Goal: Register for event/course

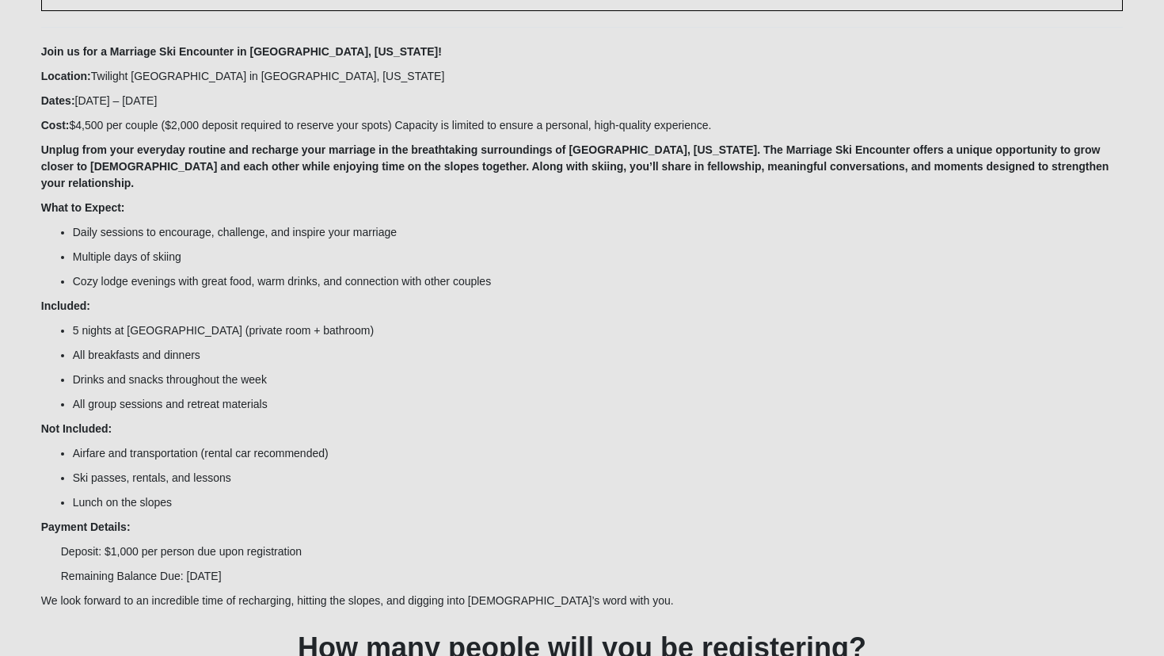
scroll to position [141, 0]
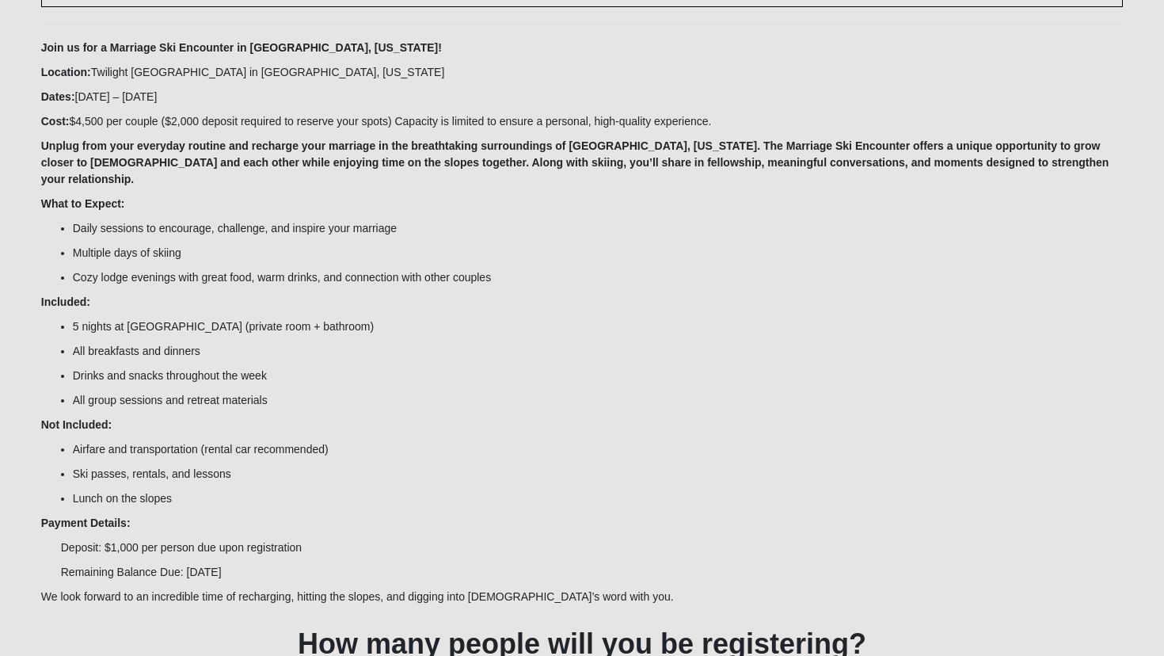
click at [530, 392] on li "All group sessions and retreat materials" at bounding box center [598, 400] width 1051 height 17
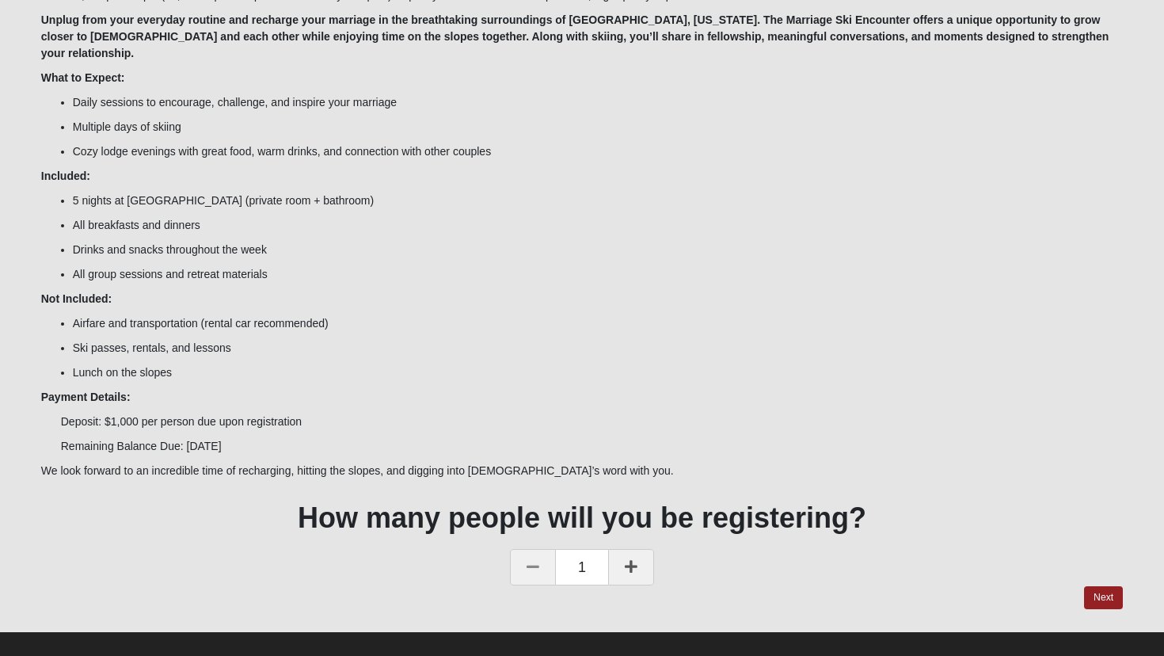
scroll to position [265, 0]
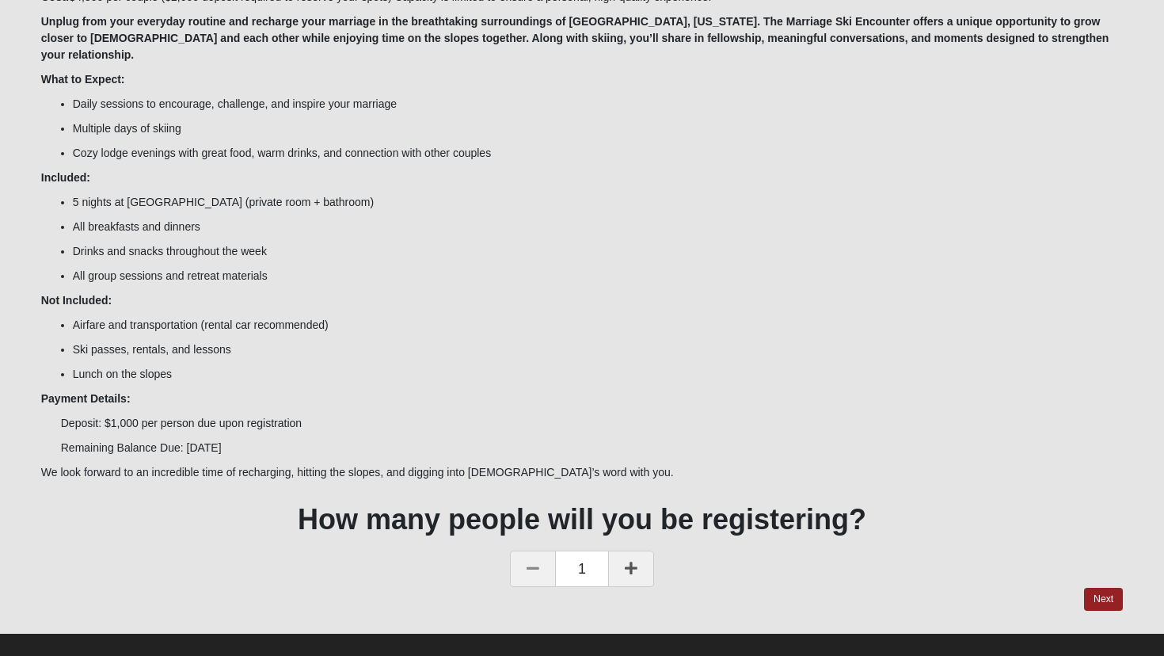
click at [615, 553] on link at bounding box center [631, 569] width 46 height 36
click at [1117, 588] on link "Next" at bounding box center [1103, 599] width 39 height 23
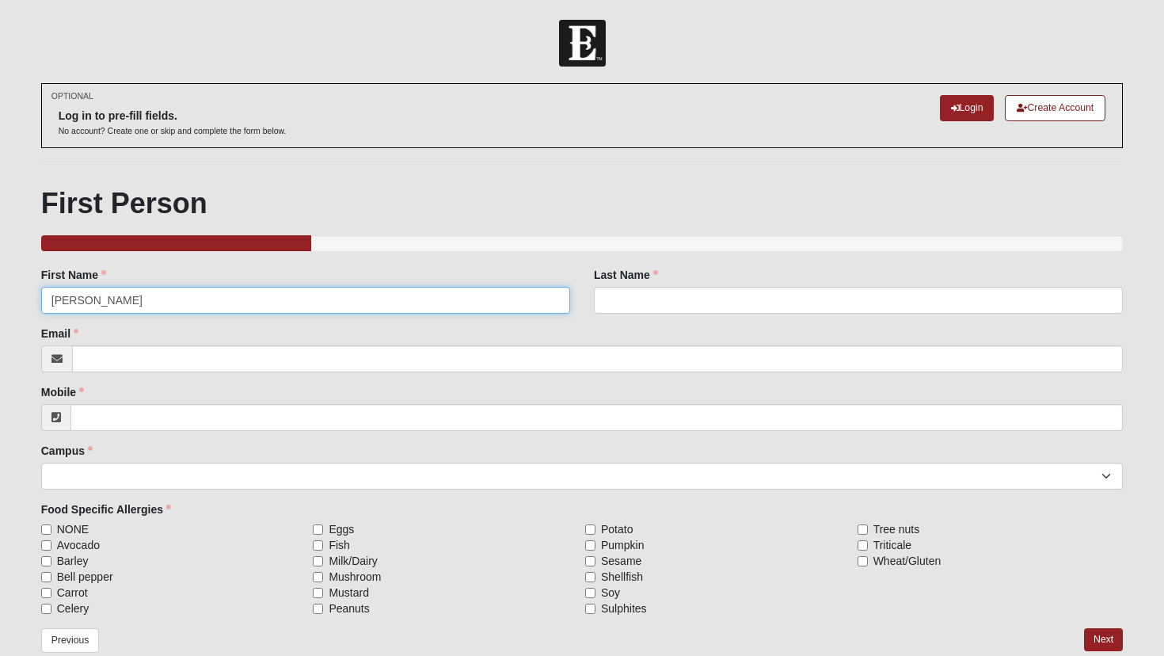
type input "Amanda"
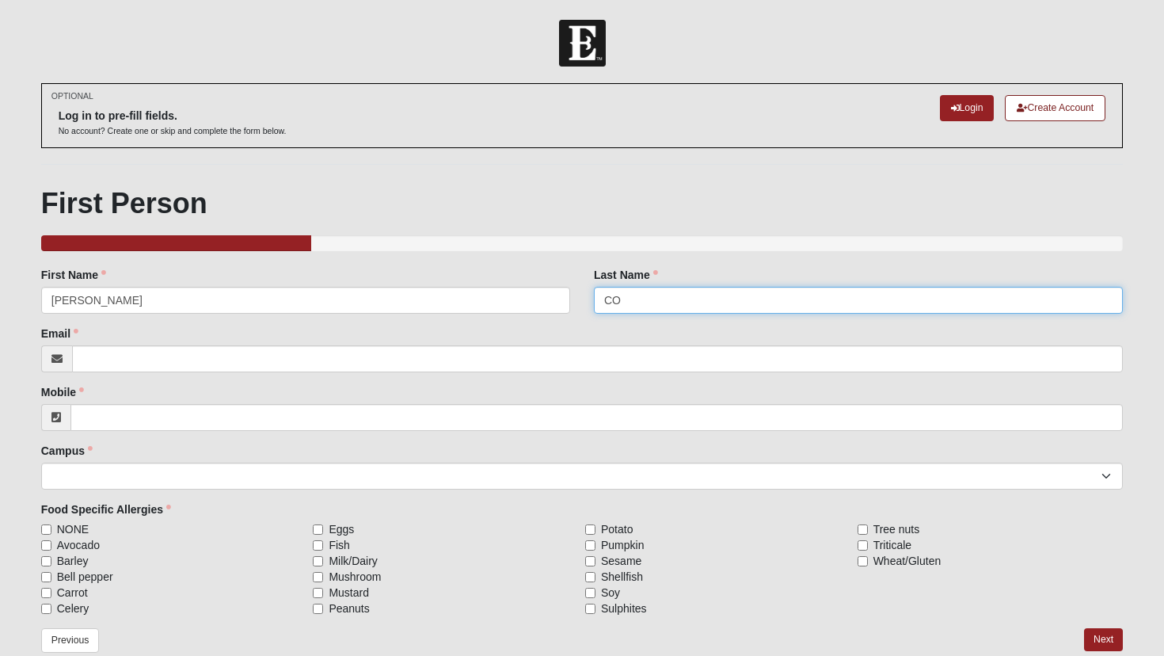
type input "C"
type input "Cooperman"
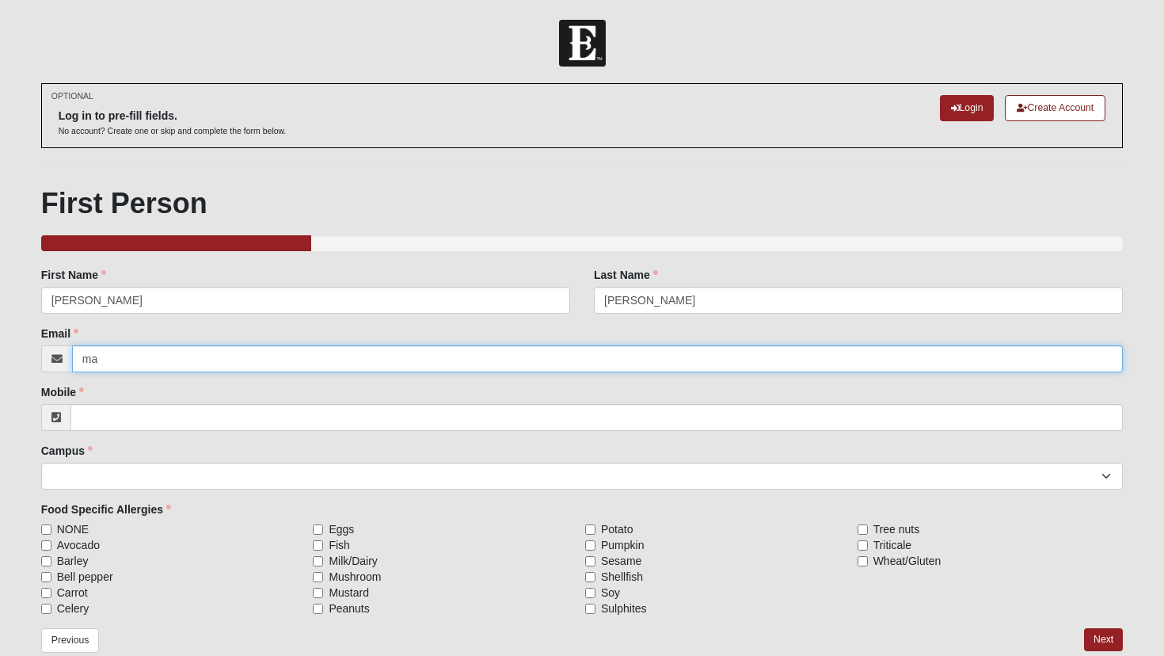
type input "m"
type input "amanda.cooperman@coe22.com"
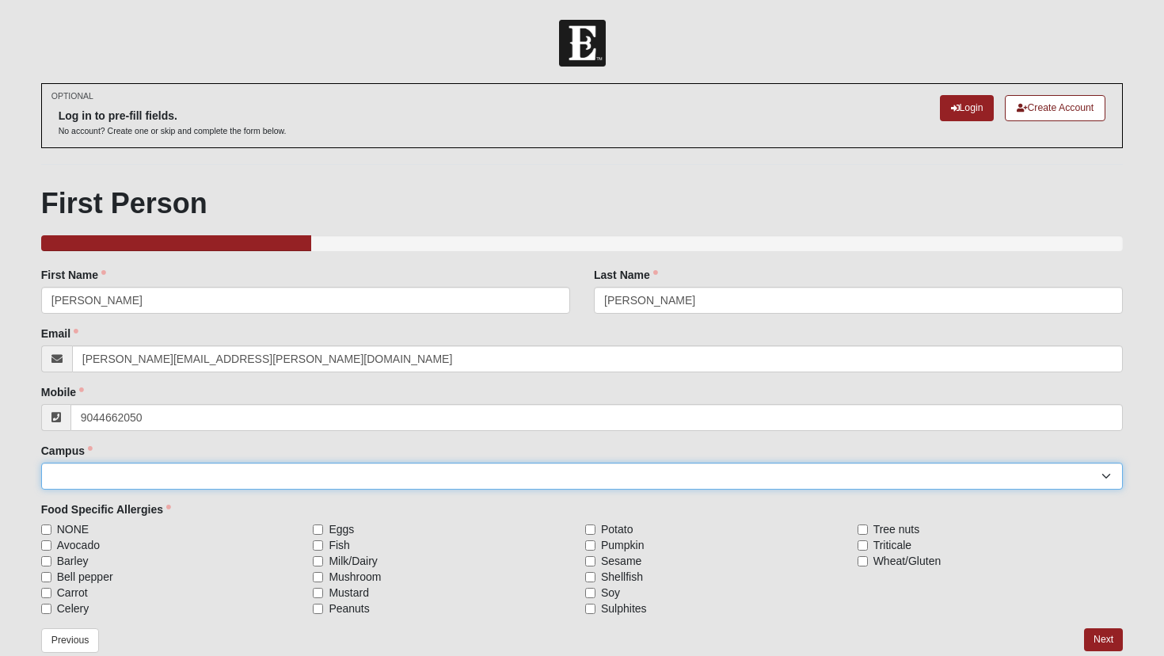
type input "(904) 466-2050"
select select "5"
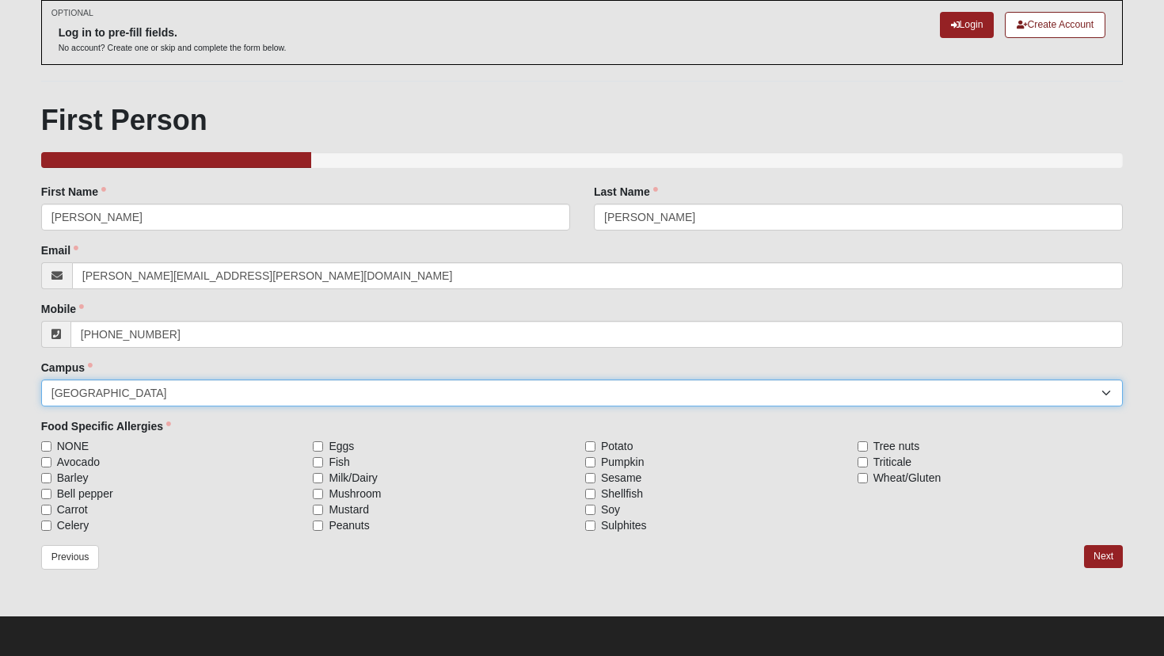
scroll to position [82, 0]
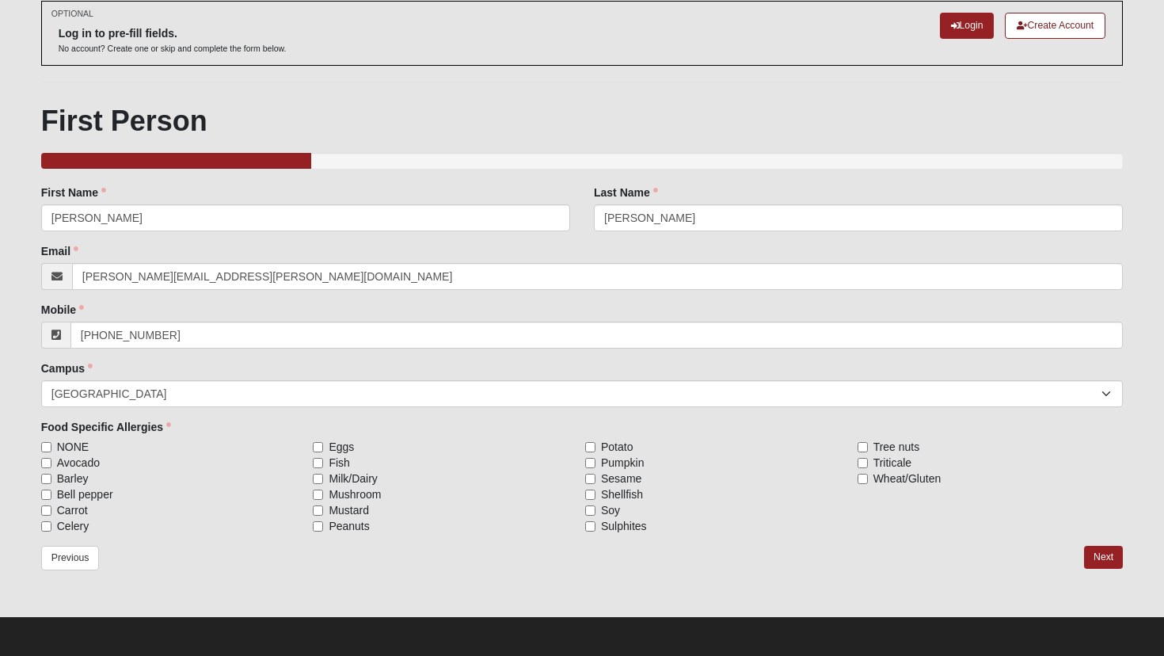
click at [47, 446] on input "NONE" at bounding box center [46, 447] width 10 height 10
checkbox input "true"
click at [1095, 553] on link "Next" at bounding box center [1103, 557] width 39 height 23
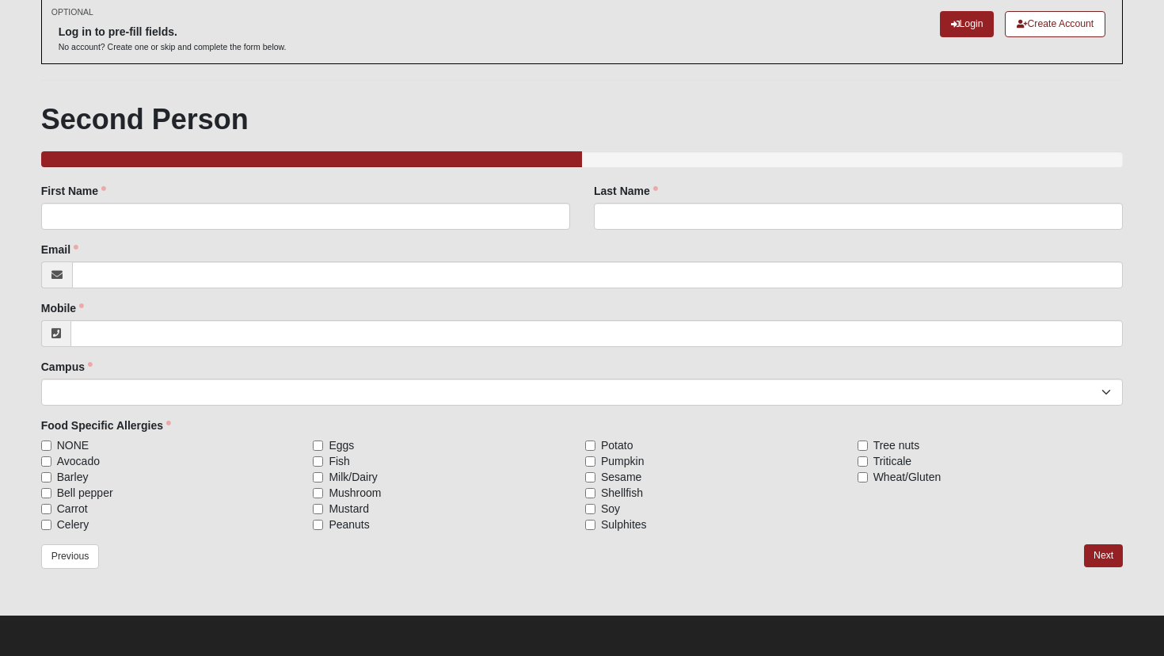
scroll to position [82, 0]
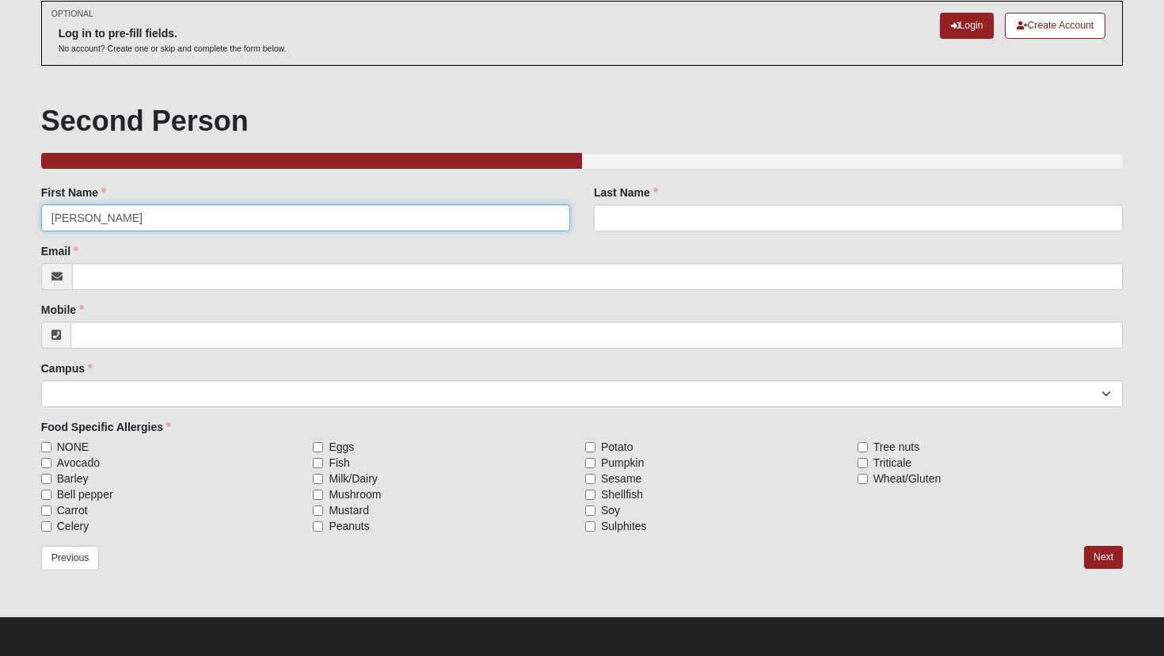
type input "Amanda"
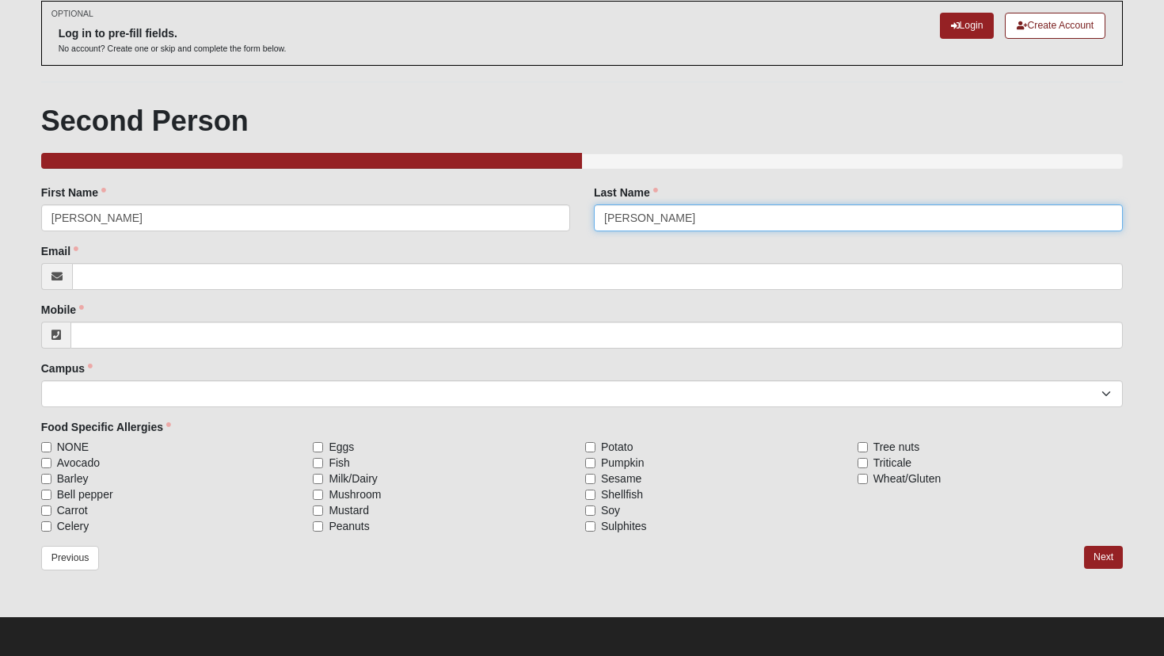
type input "Cooperman"
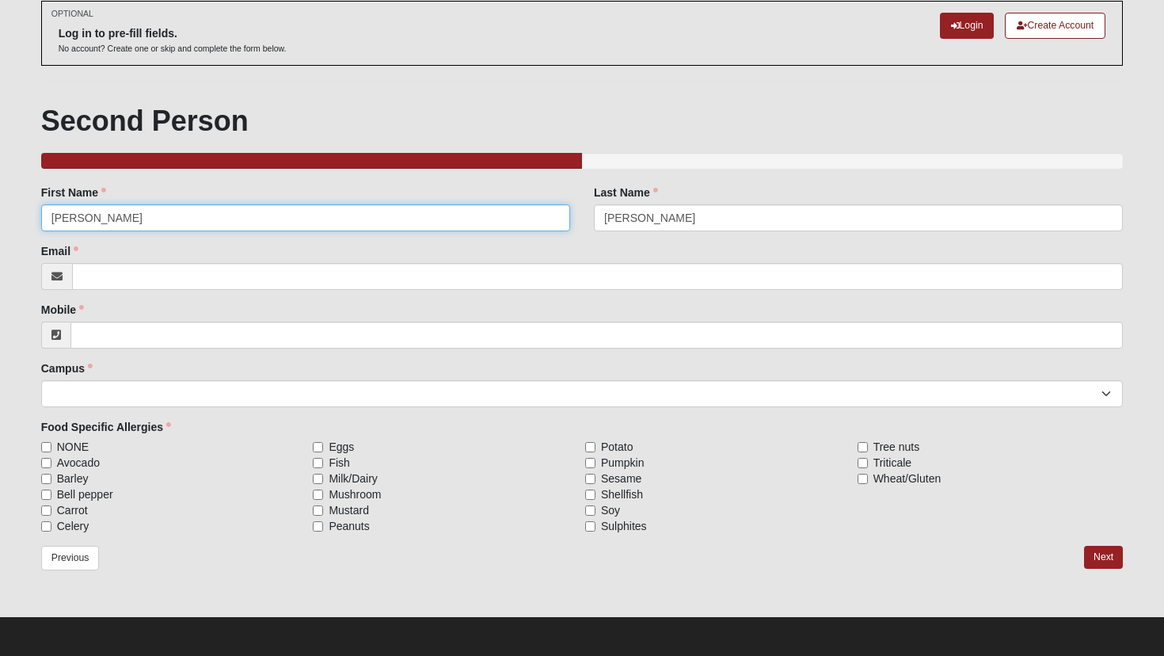
click at [158, 226] on input "Amanda" at bounding box center [305, 217] width 529 height 27
click at [152, 223] on input "Amanda" at bounding box center [305, 217] width 529 height 27
type input "Test"
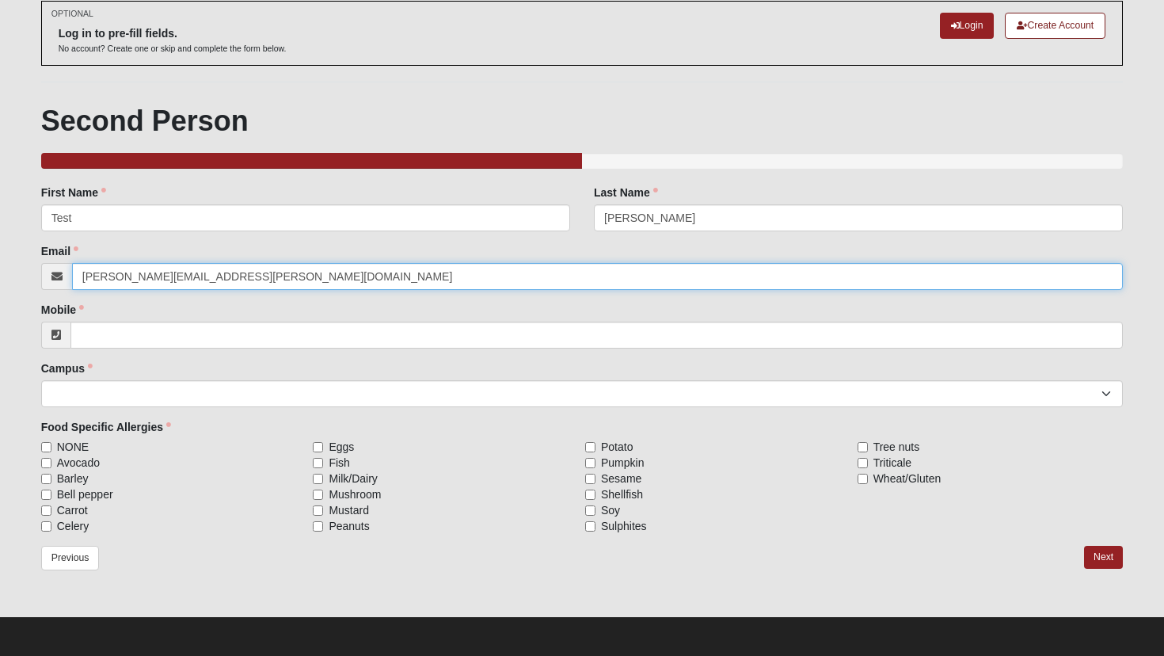
type input "amanda.cooperman@coe22.com"
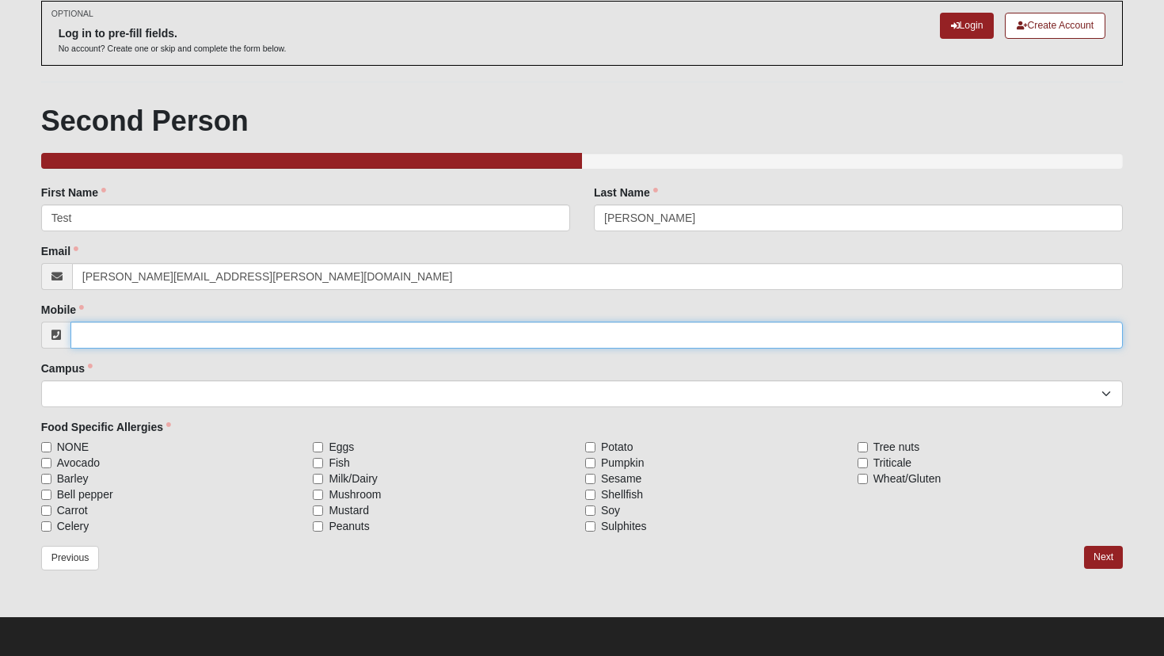
click at [135, 334] on input "Mobile" at bounding box center [598, 335] width 1054 height 27
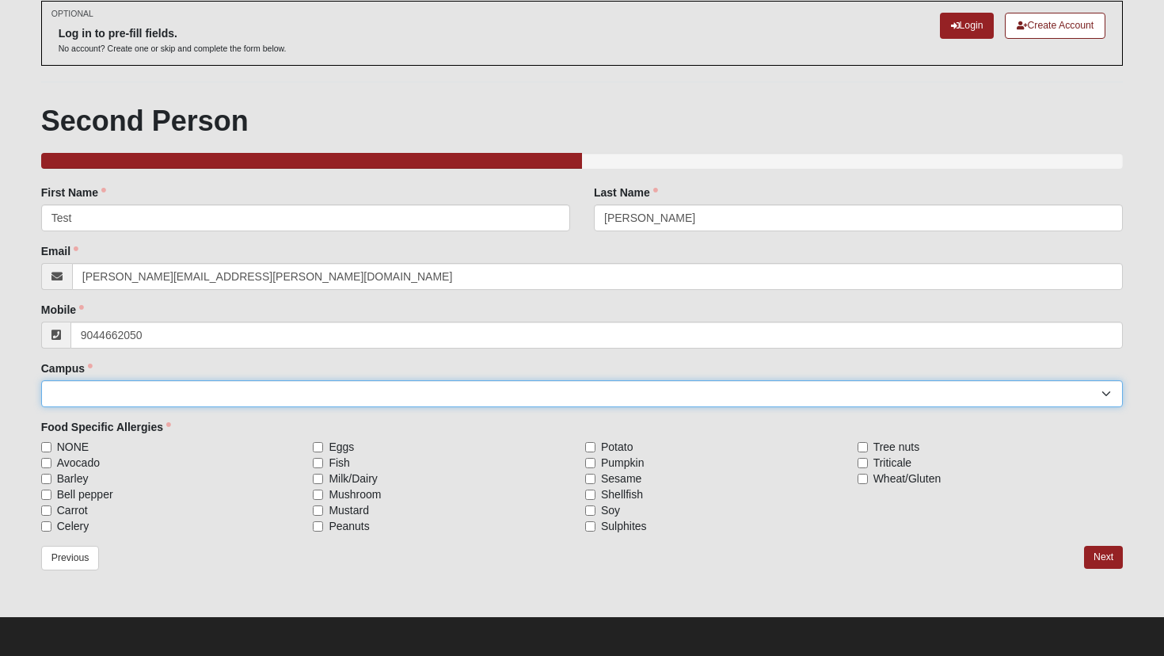
type input "(904) 466-2050"
select select "5"
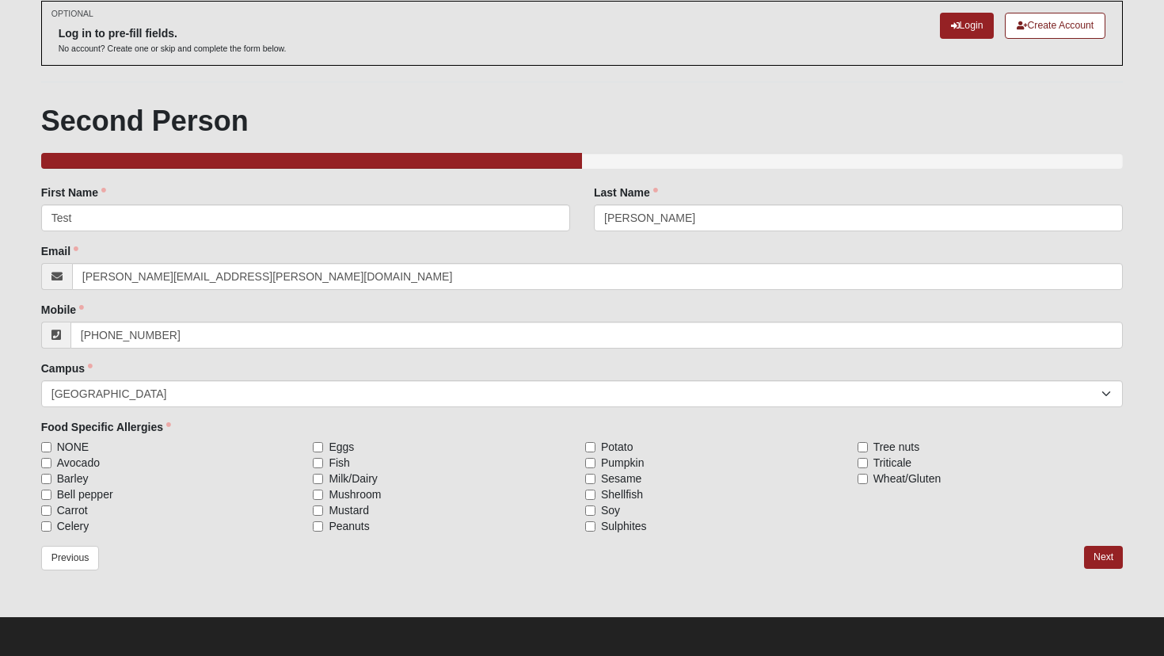
click at [44, 447] on input "NONE" at bounding box center [46, 447] width 10 height 10
checkbox input "true"
click at [1108, 548] on link "Next" at bounding box center [1103, 557] width 39 height 23
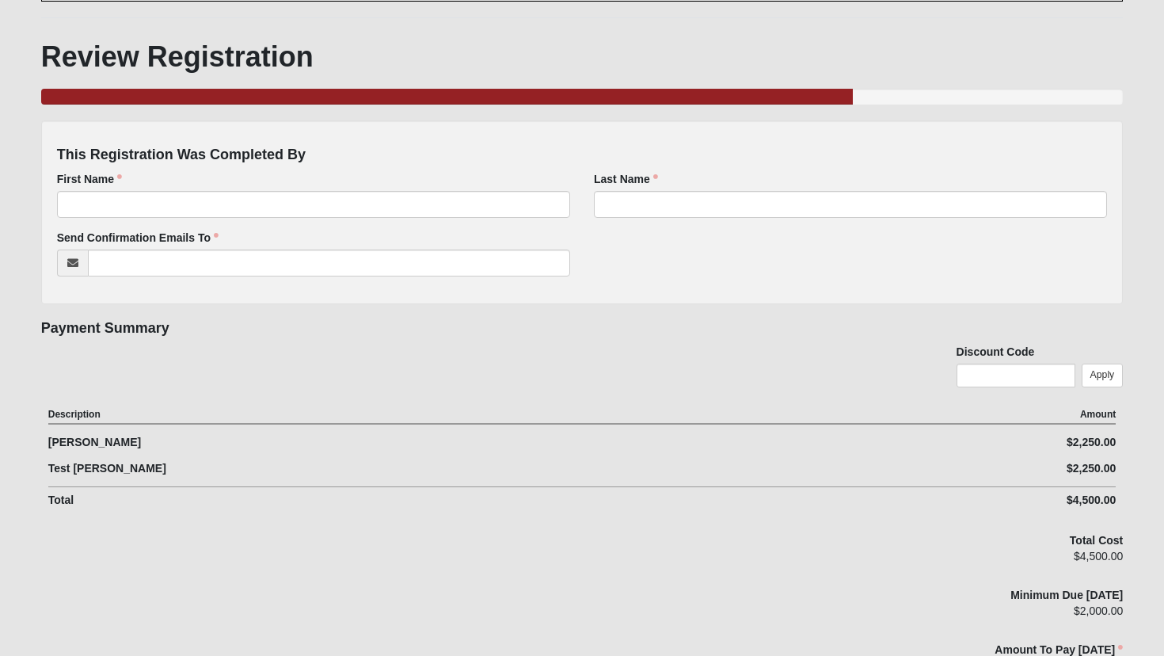
scroll to position [148, 0]
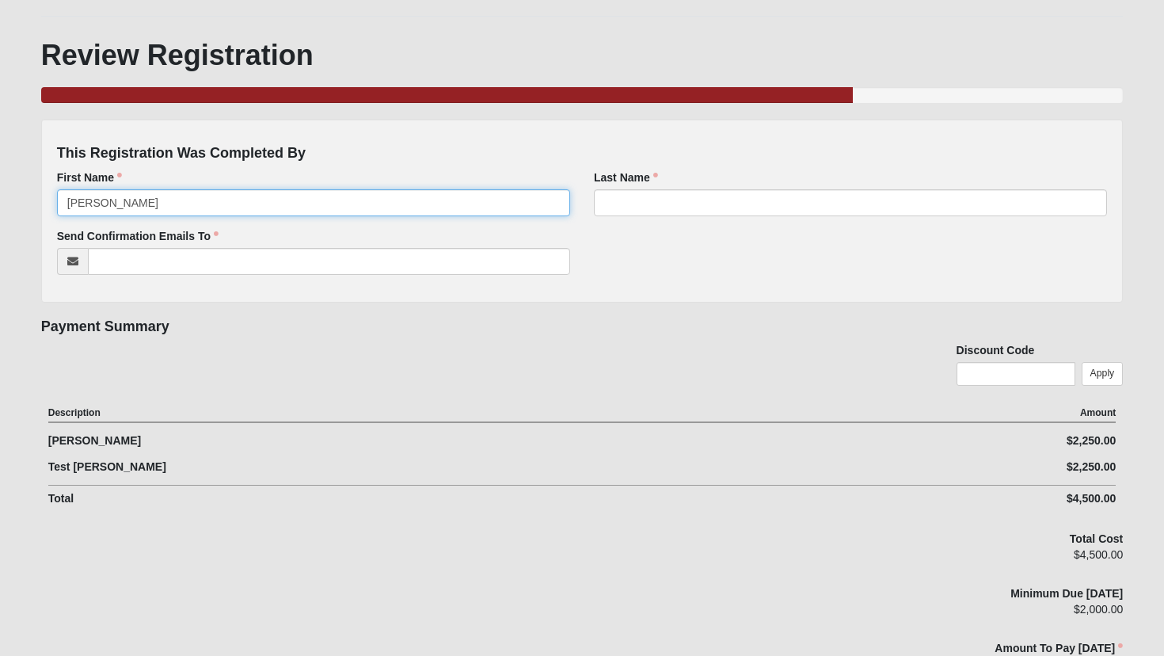
type input "Amanda"
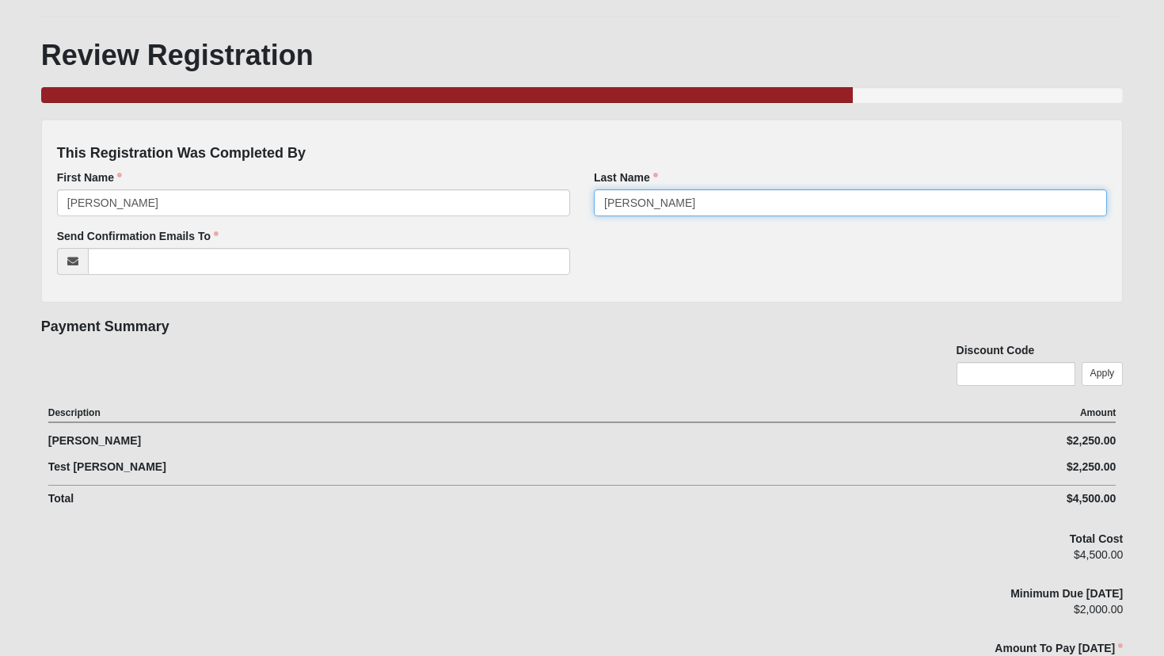
type input "Cooperman"
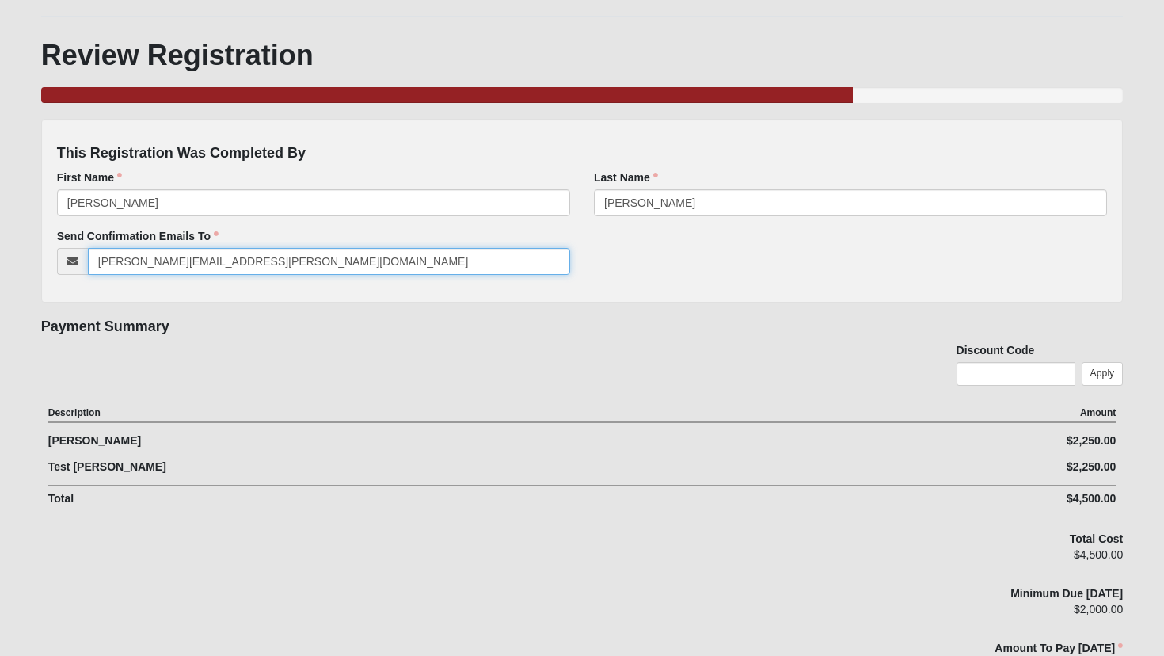
type input "amanda.cooperman@coe22.com"
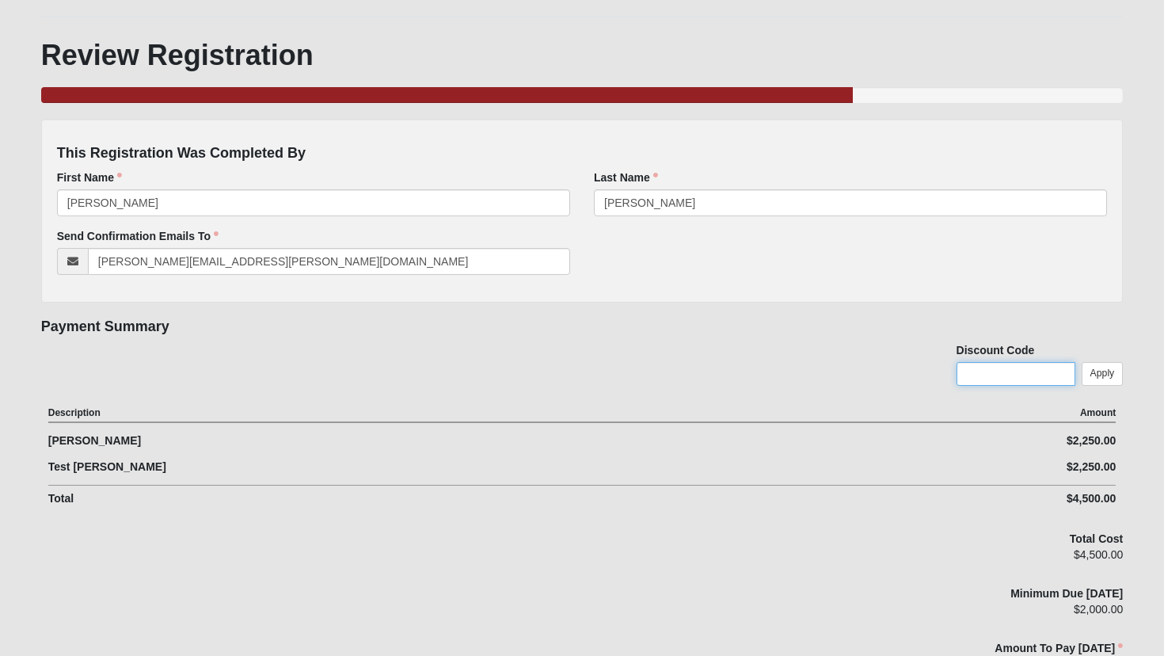
click at [989, 379] on input "text" at bounding box center [1016, 374] width 119 height 24
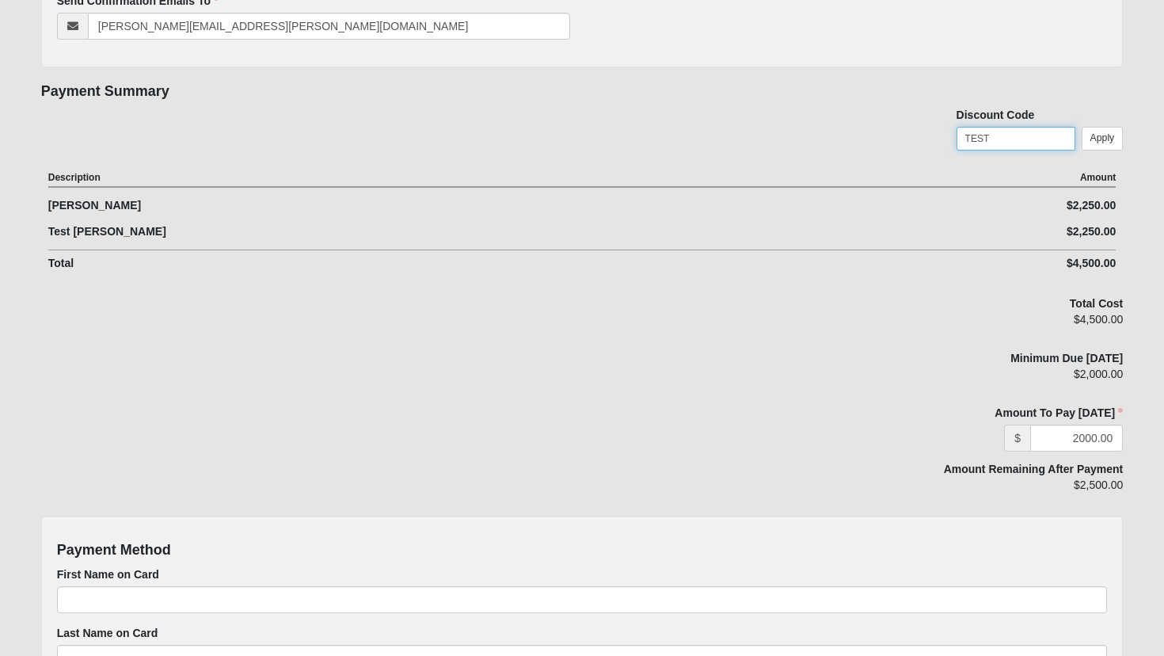
scroll to position [391, 0]
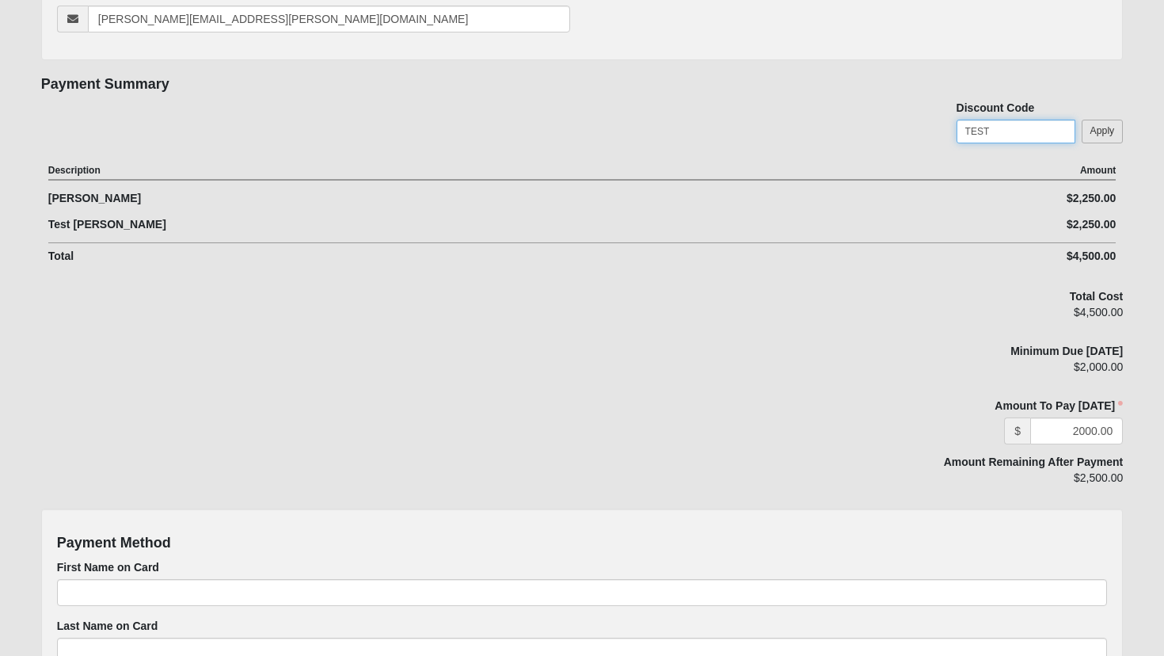
type input "TEST"
click at [1108, 126] on link "Apply" at bounding box center [1103, 131] width 42 height 23
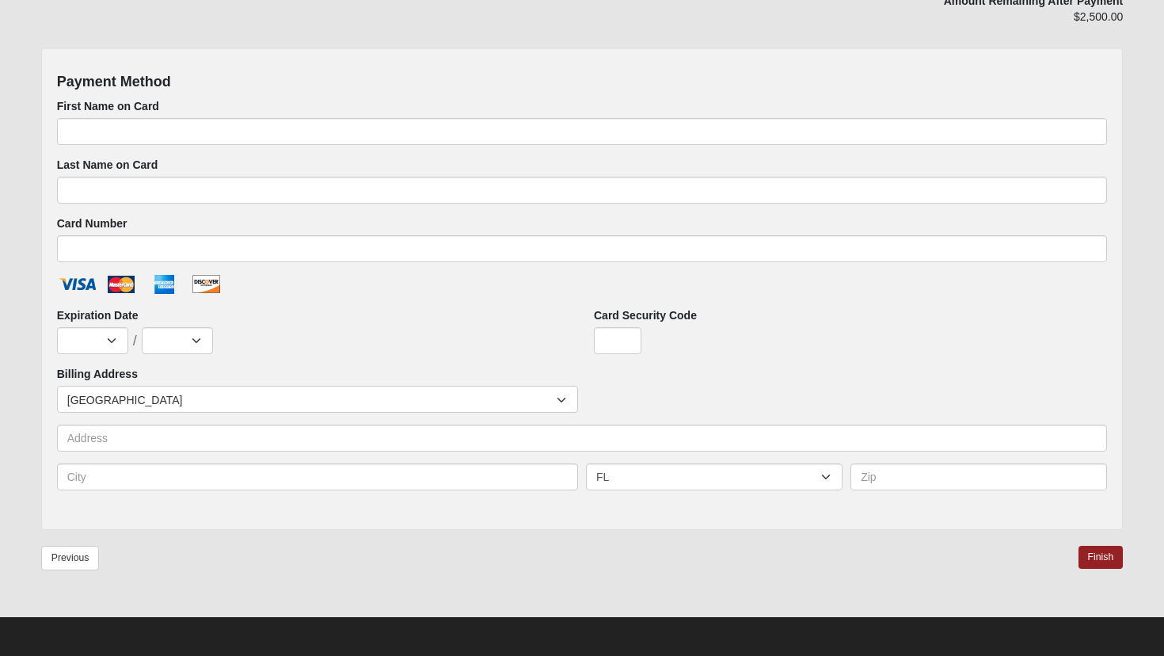
scroll to position [909, 0]
click at [1094, 555] on link "Finish" at bounding box center [1101, 558] width 45 height 23
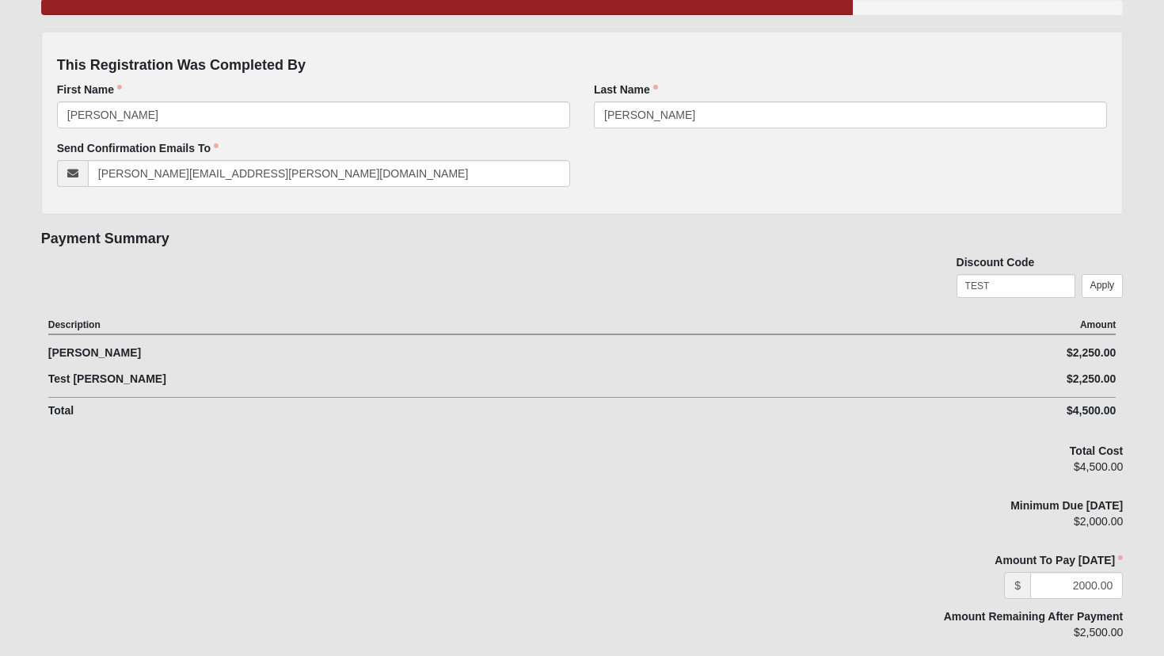
scroll to position [444, 0]
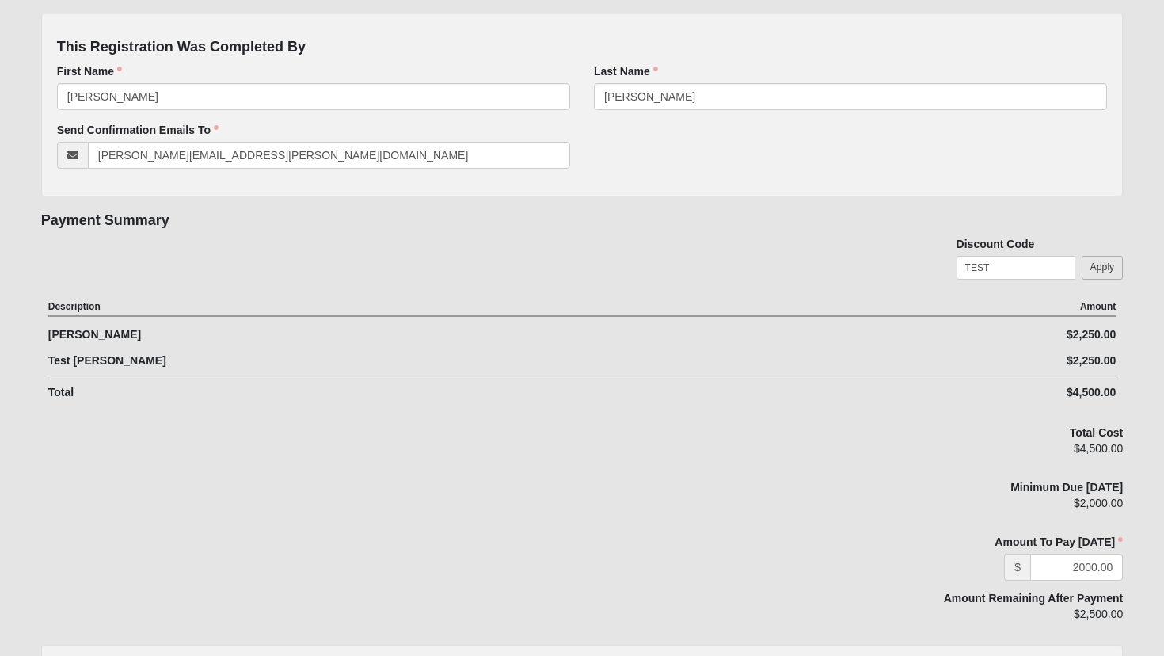
click at [1100, 269] on link "Apply" at bounding box center [1103, 267] width 42 height 23
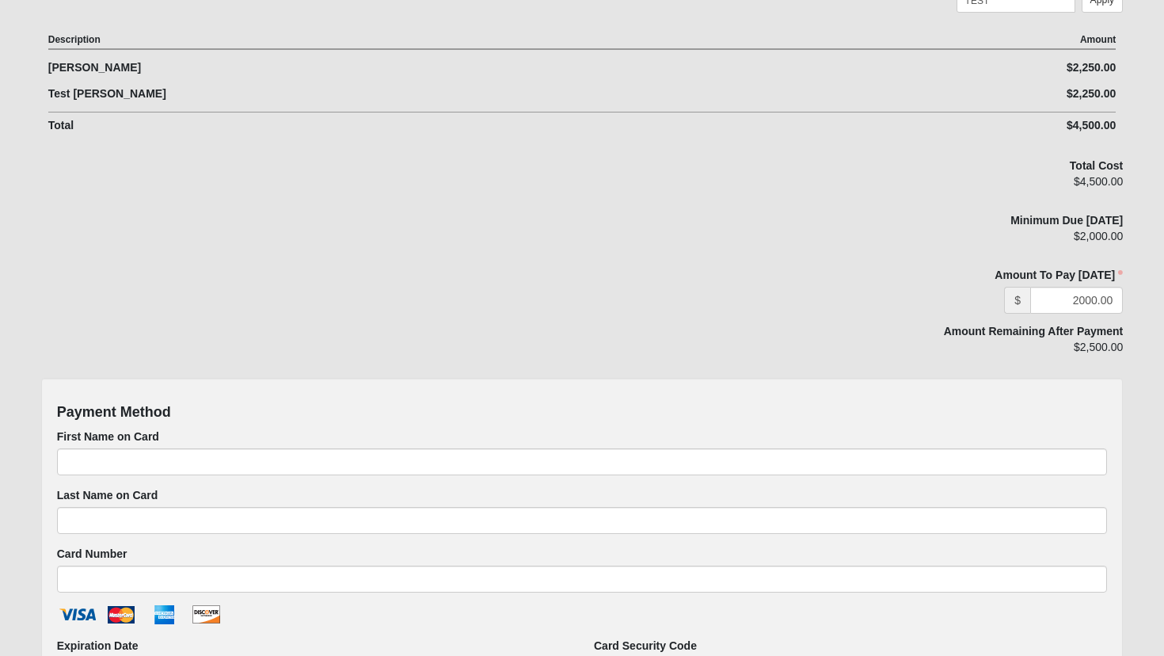
scroll to position [581, 0]
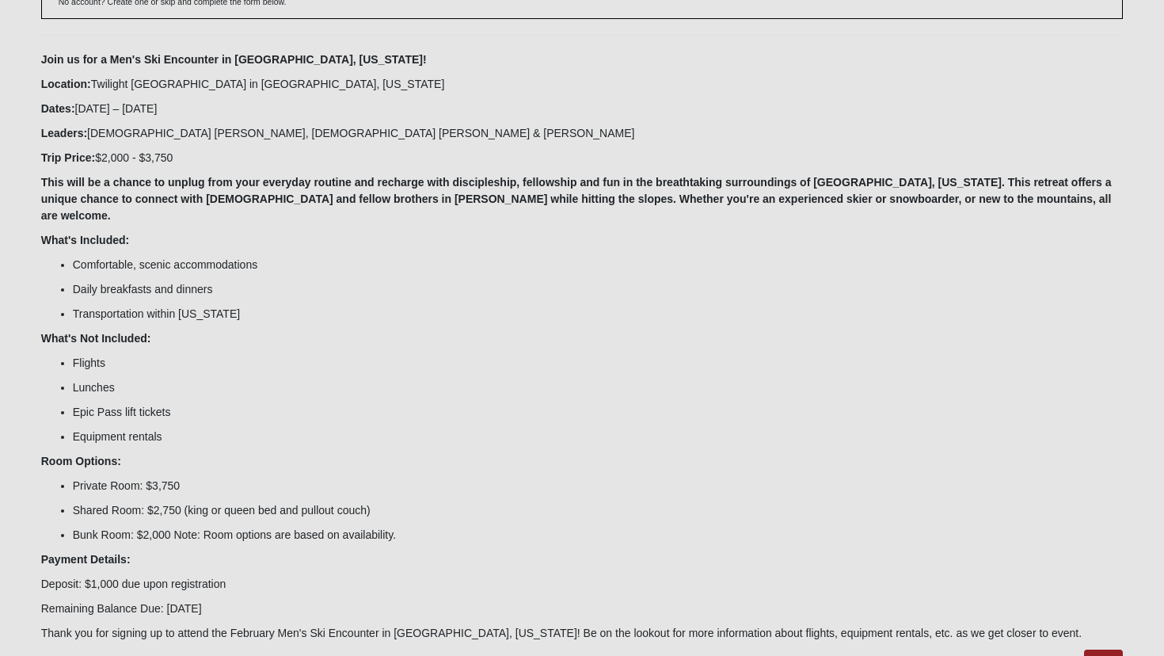
scroll to position [124, 0]
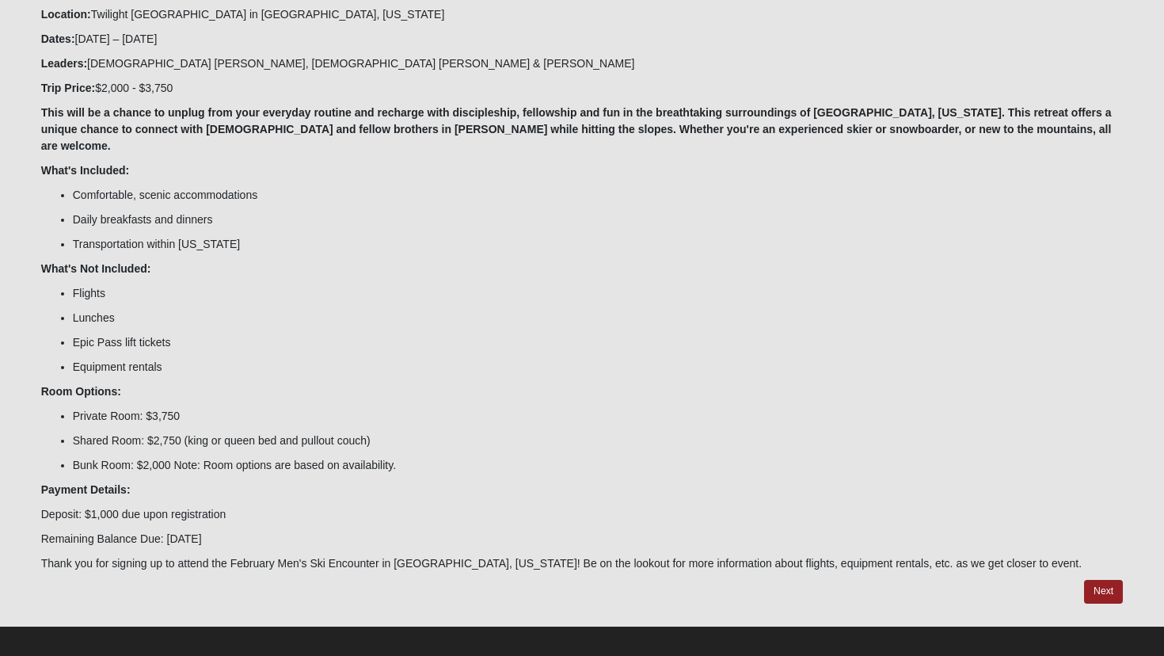
scroll to position [198, 0]
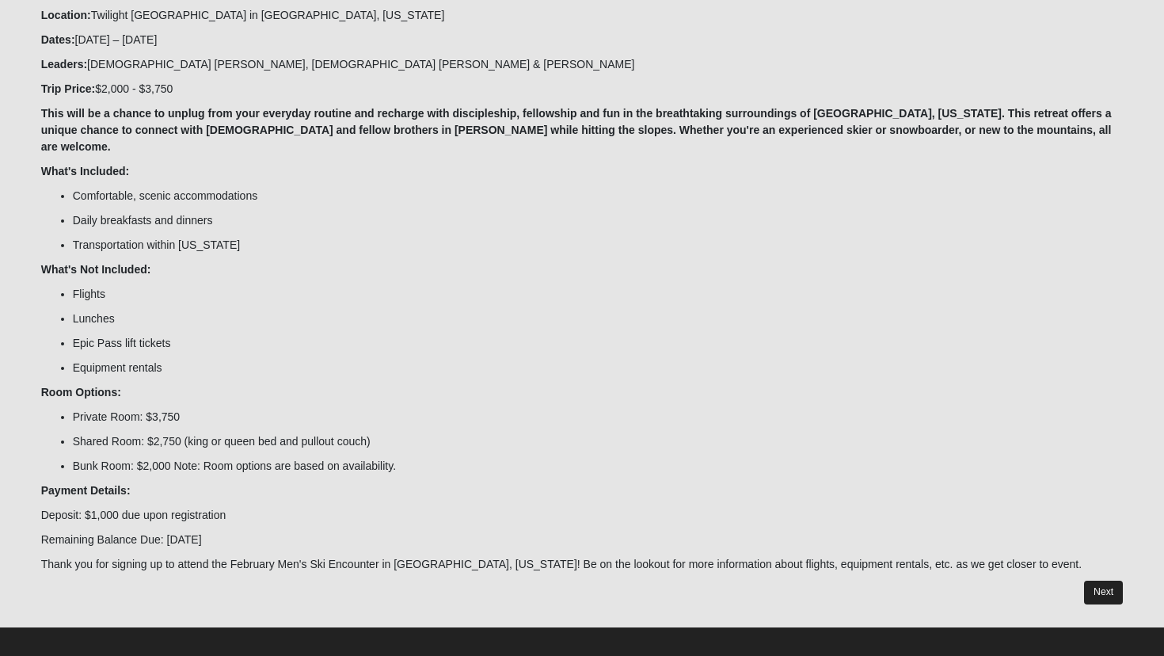
click at [1103, 581] on link "Next" at bounding box center [1103, 592] width 39 height 23
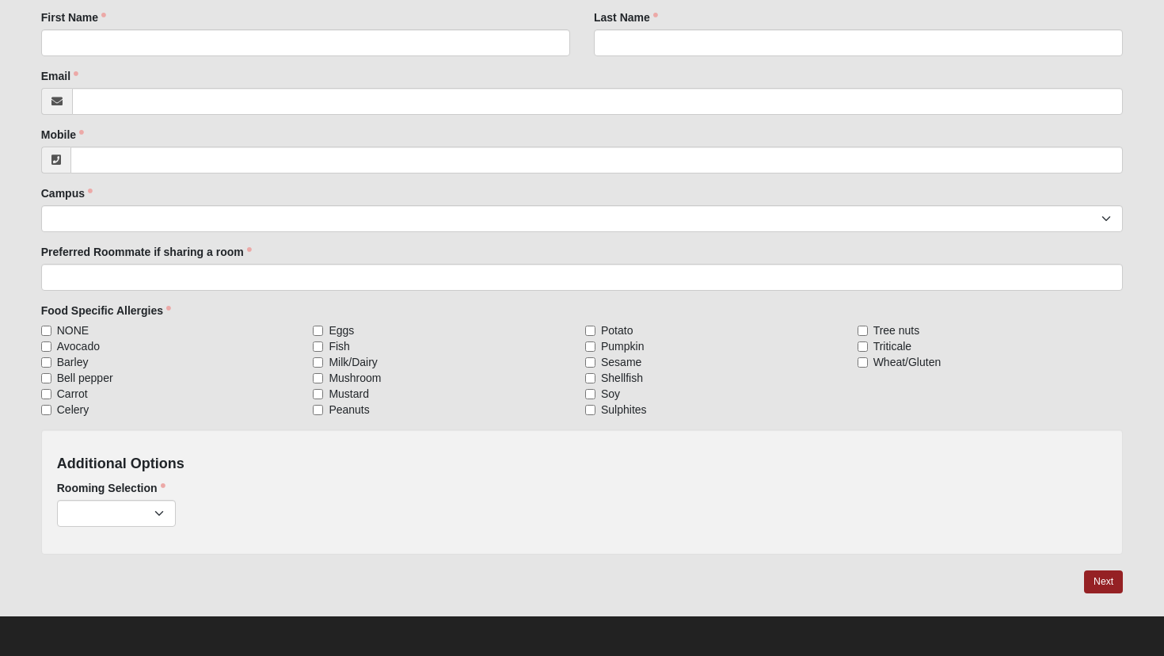
scroll to position [257, 0]
select select "817"
click at [307, 241] on div "Family Member to Register First Name First Name is required. Last Name Last Nam…" at bounding box center [582, 282] width 1083 height 545
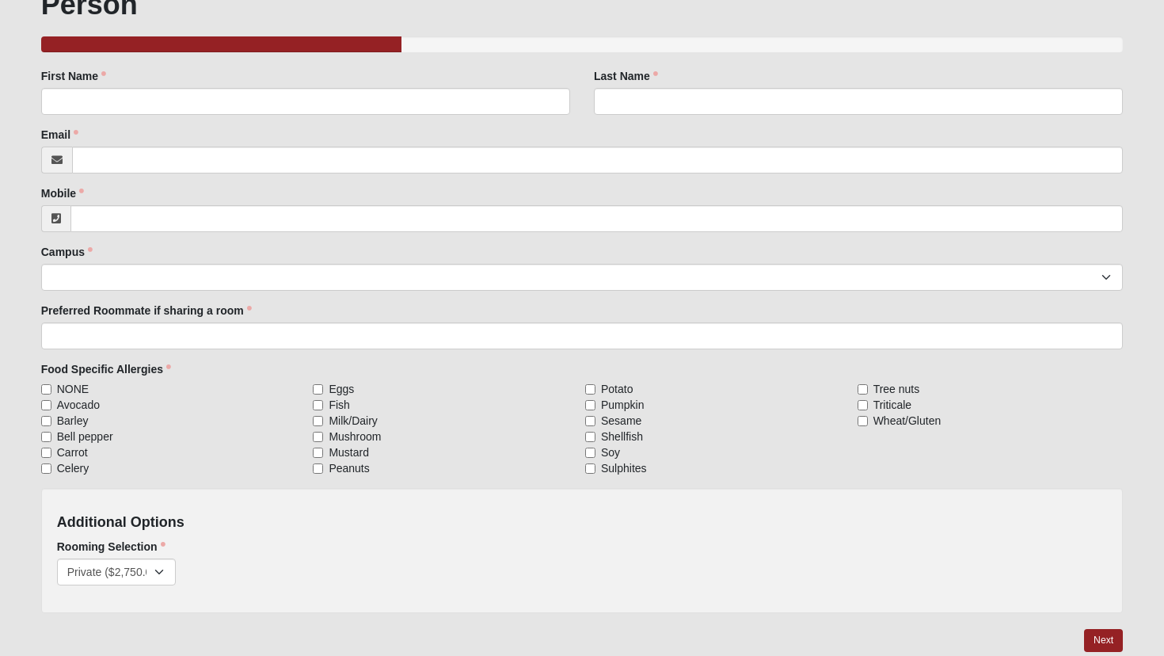
scroll to position [133, 0]
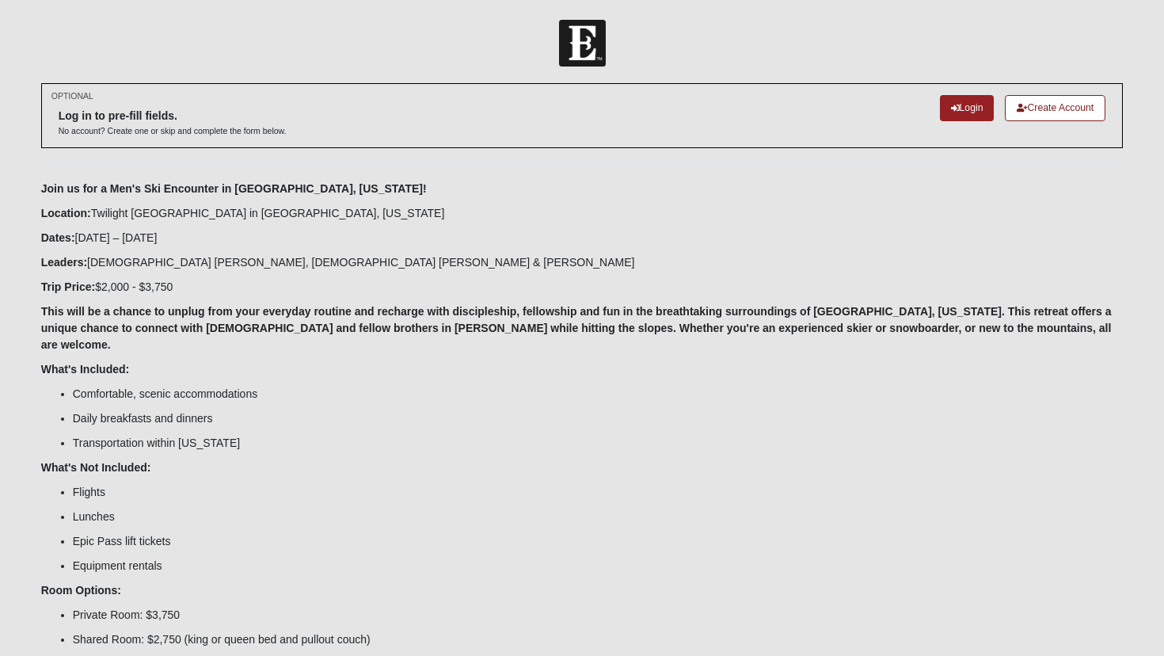
scroll to position [133, 0]
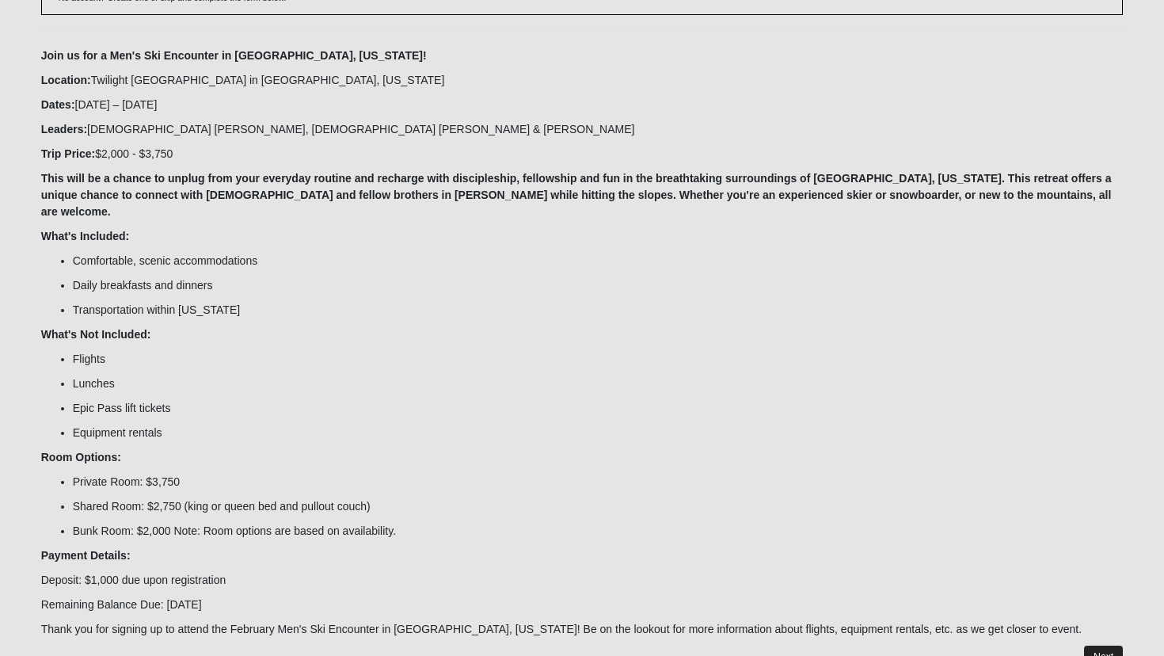
click at [1097, 646] on link "Next" at bounding box center [1103, 657] width 39 height 23
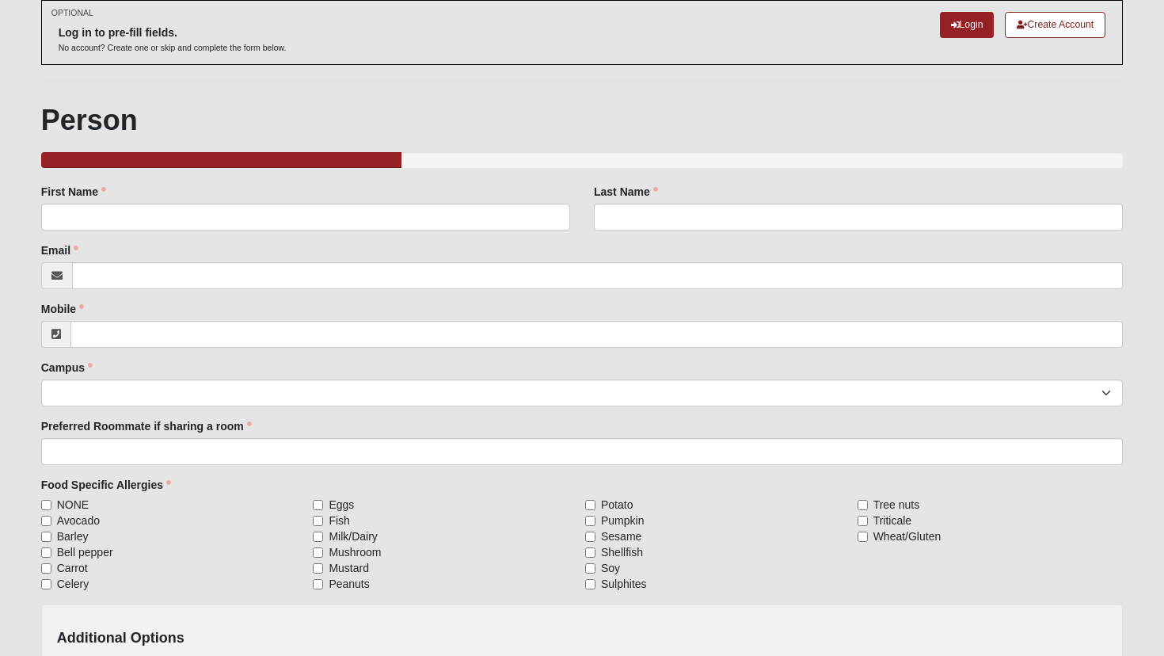
scroll to position [98, 0]
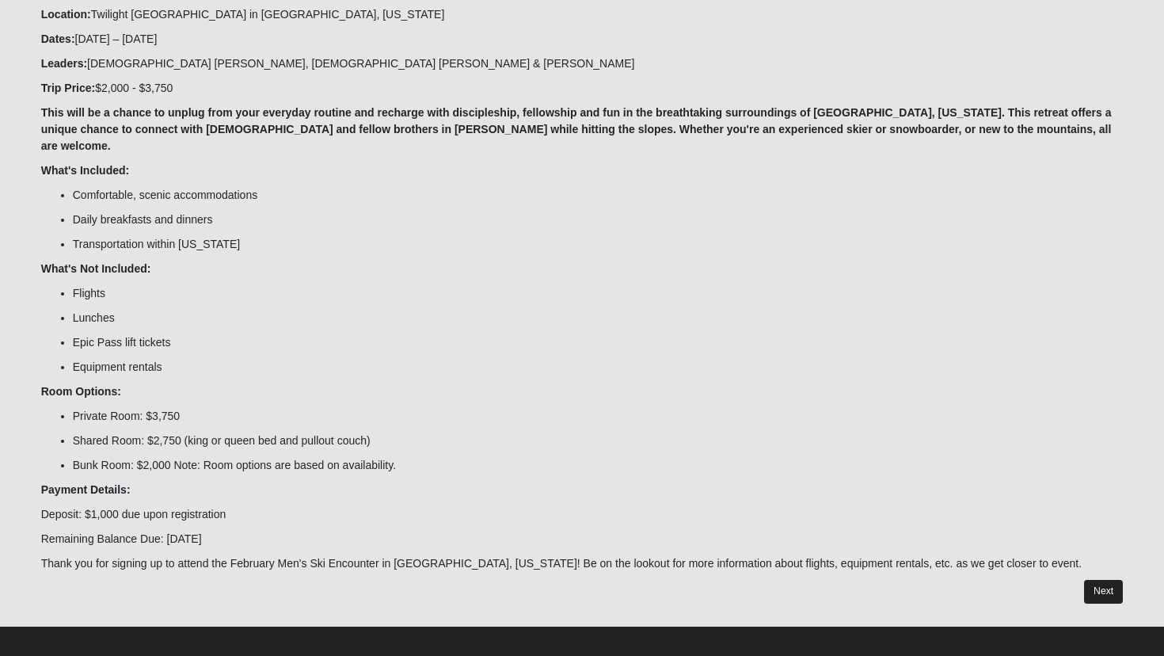
scroll to position [198, 0]
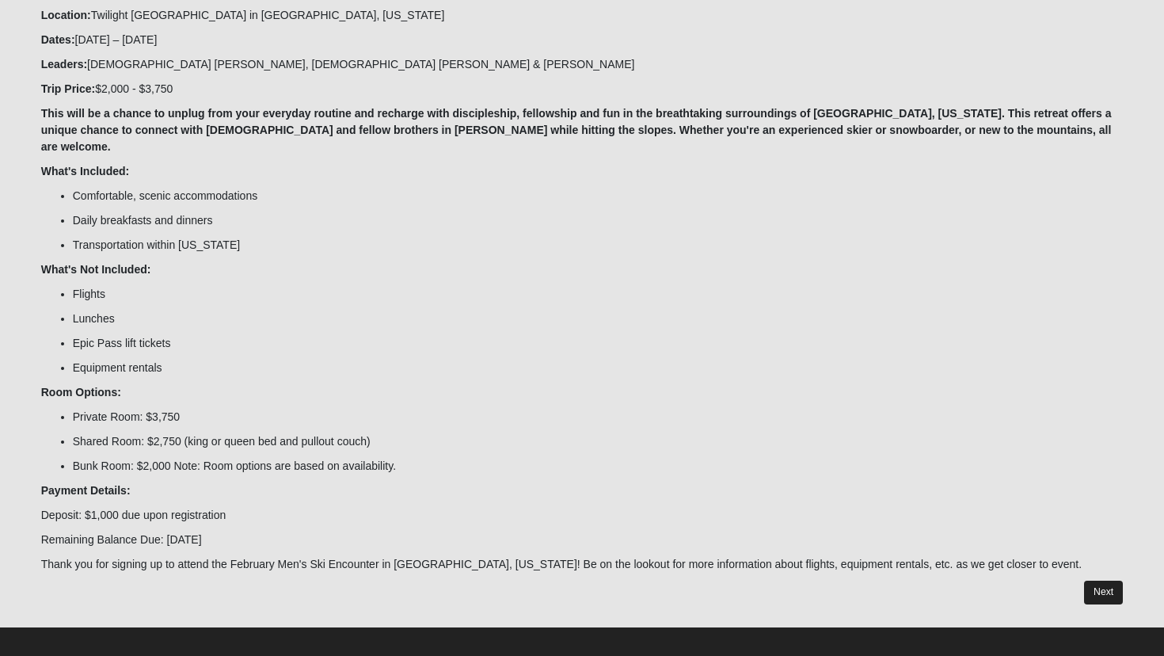
click at [1092, 588] on link "Next" at bounding box center [1103, 592] width 39 height 23
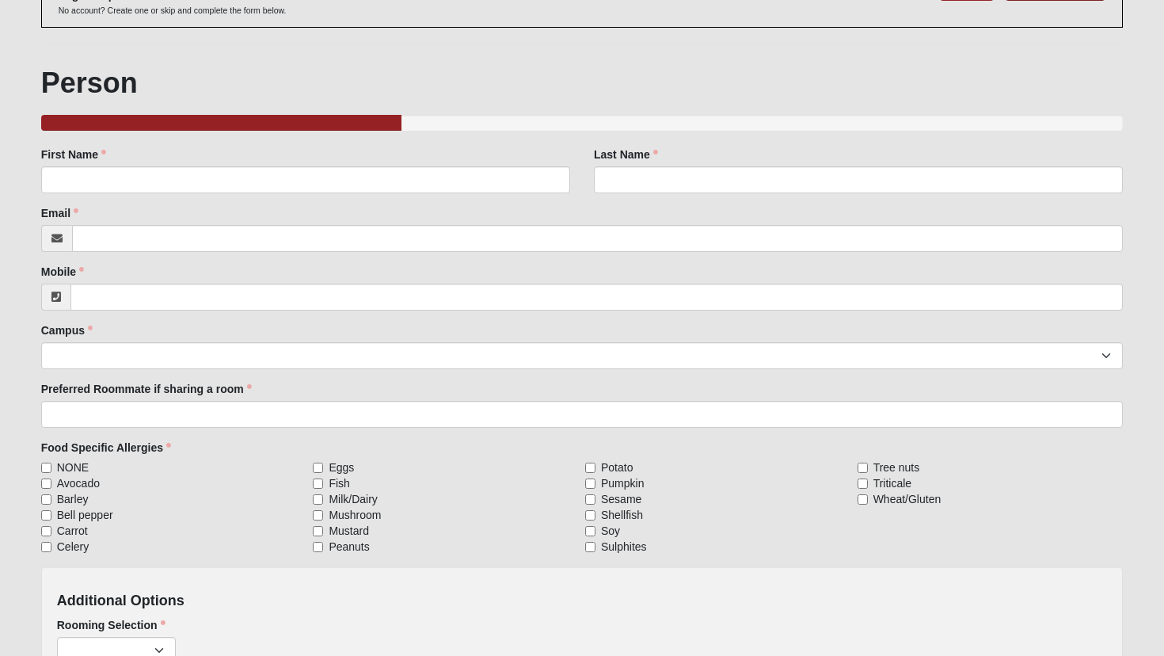
scroll to position [134, 0]
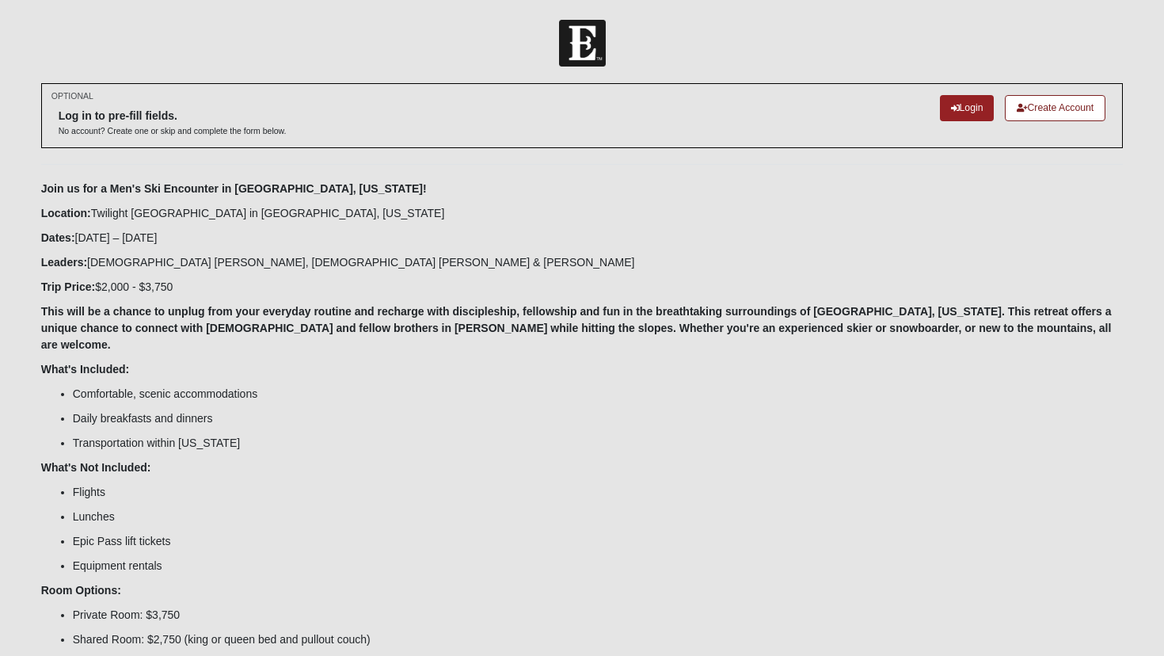
scroll to position [134, 0]
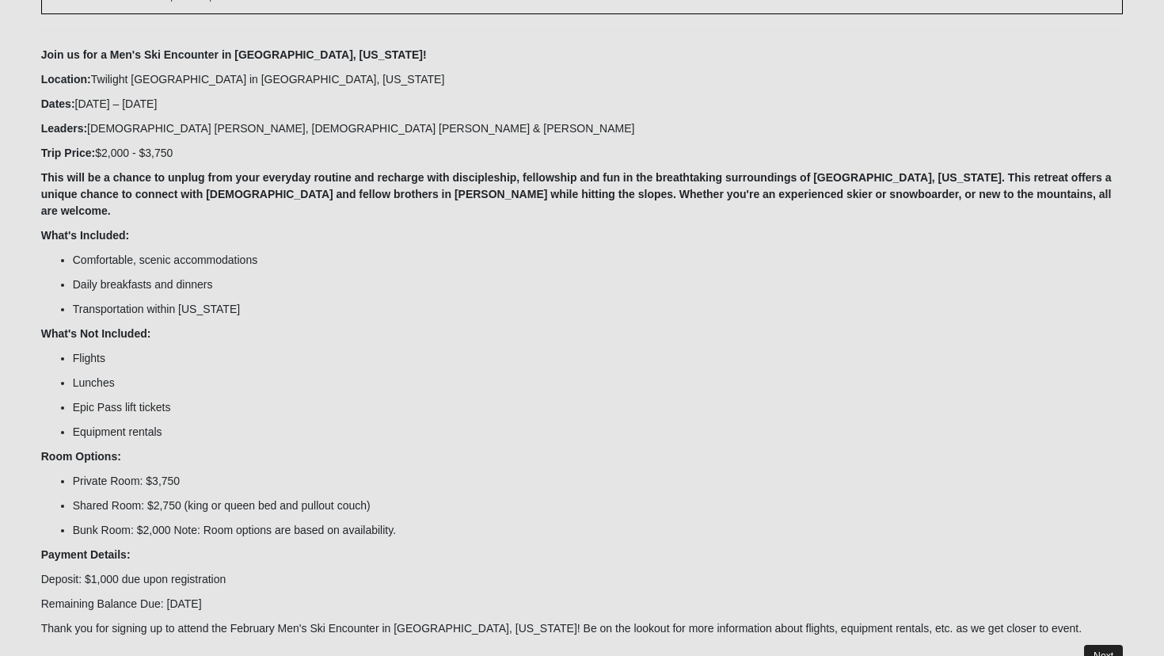
click at [1100, 645] on link "Next" at bounding box center [1103, 656] width 39 height 23
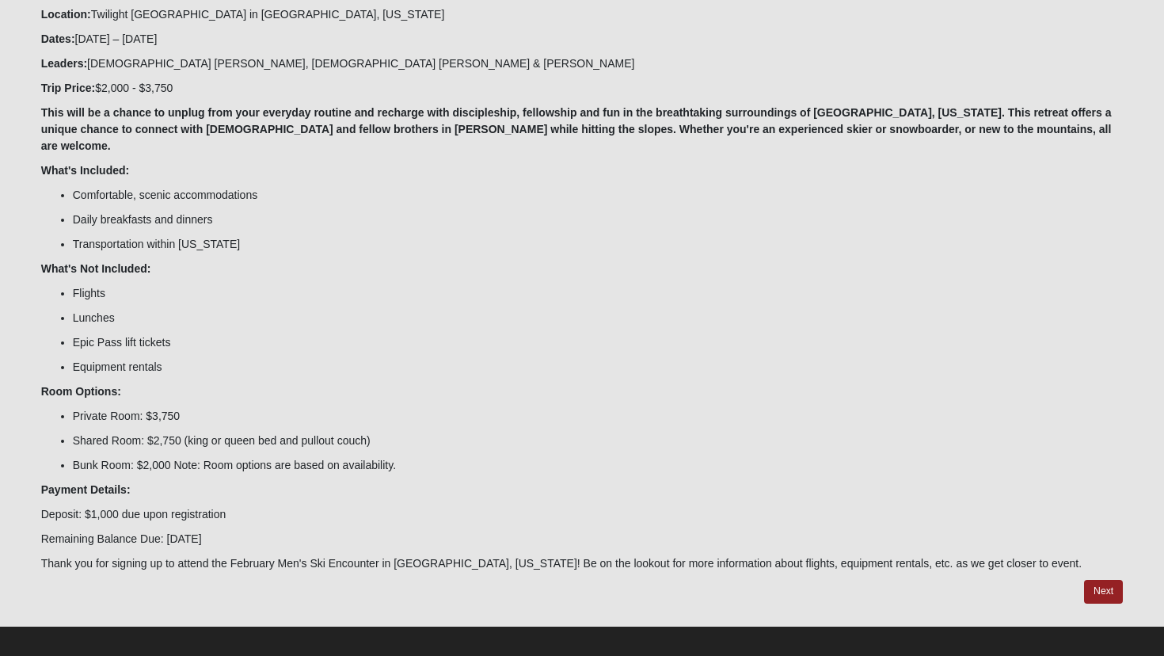
scroll to position [198, 0]
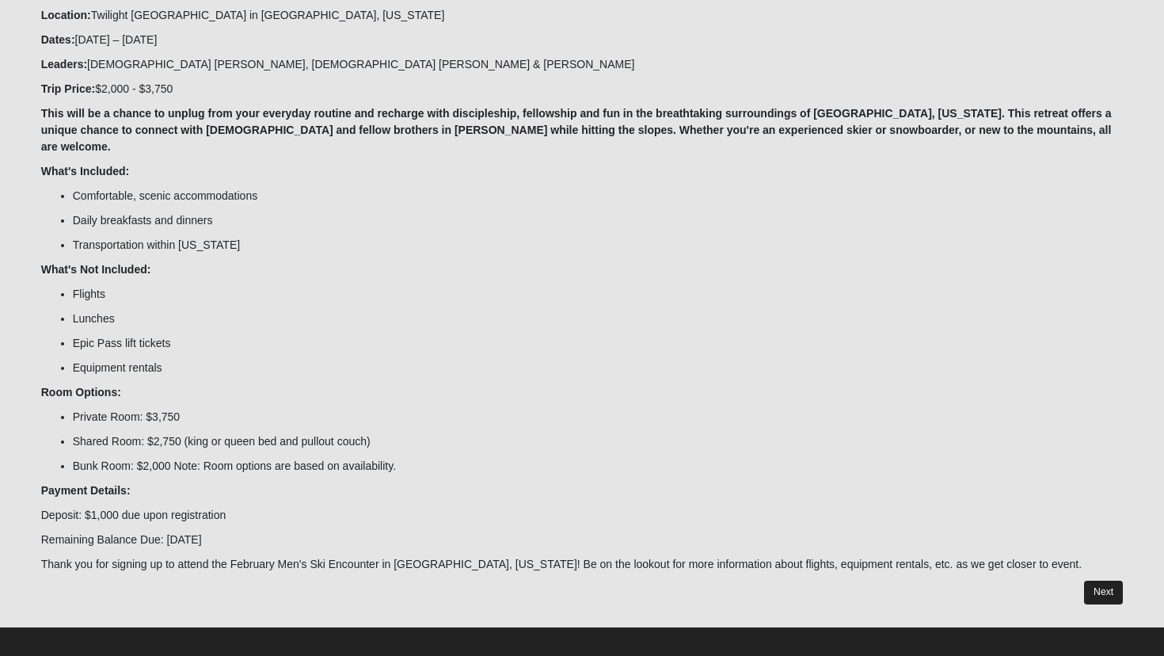
click at [1102, 581] on link "Next" at bounding box center [1103, 592] width 39 height 23
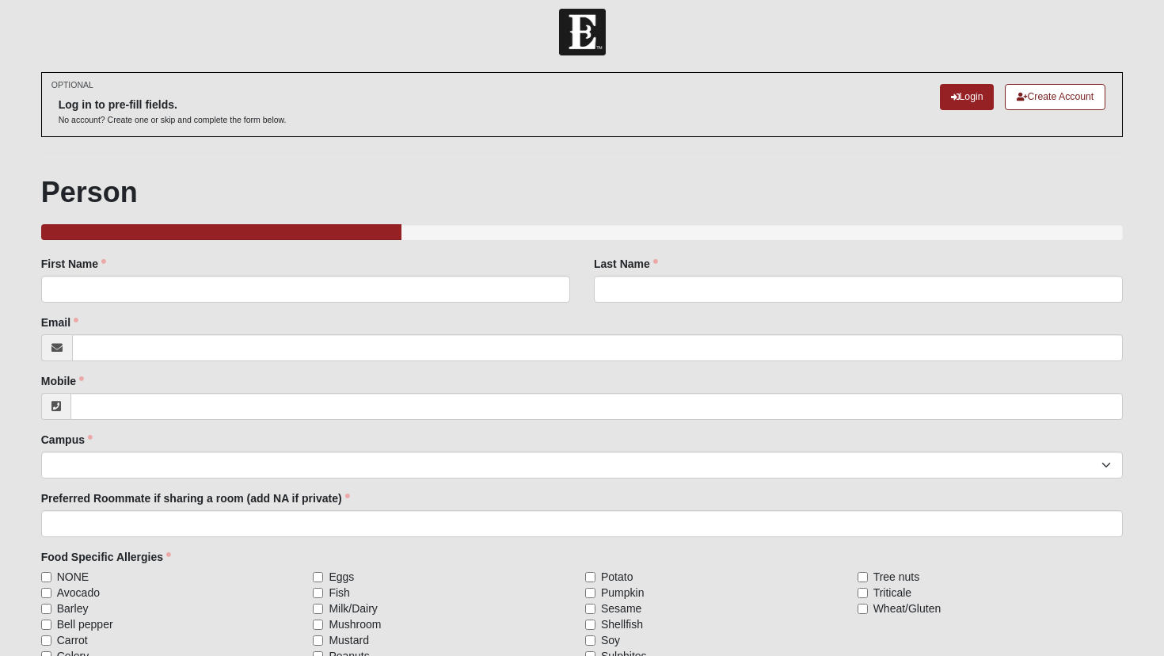
scroll to position [13, 0]
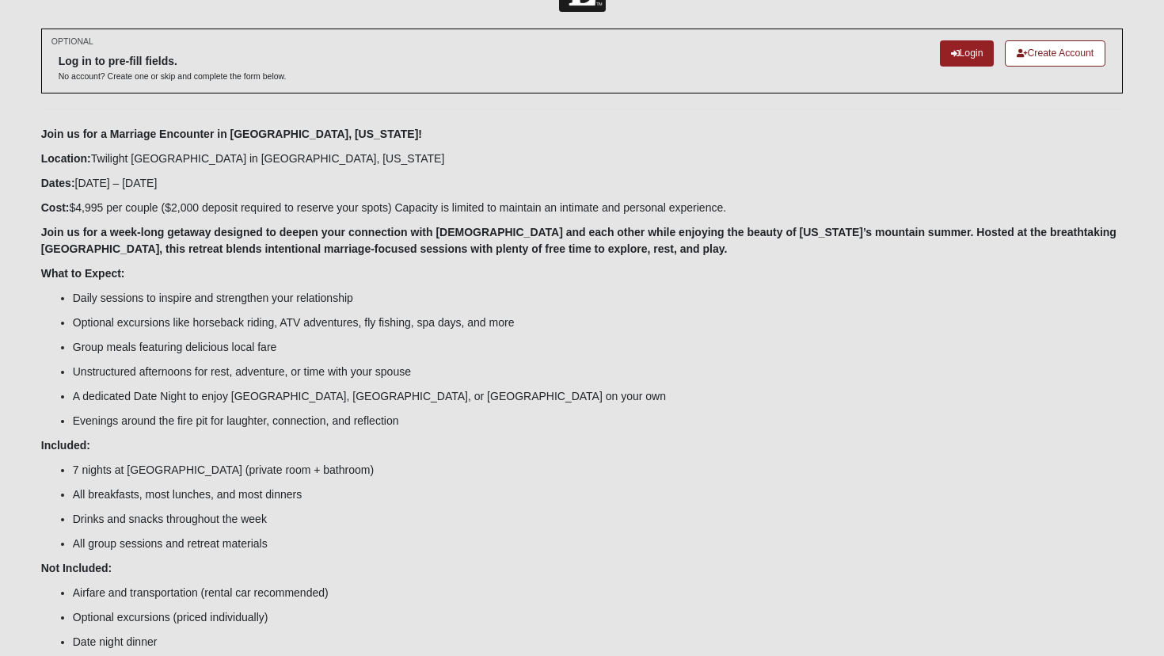
scroll to position [51, 0]
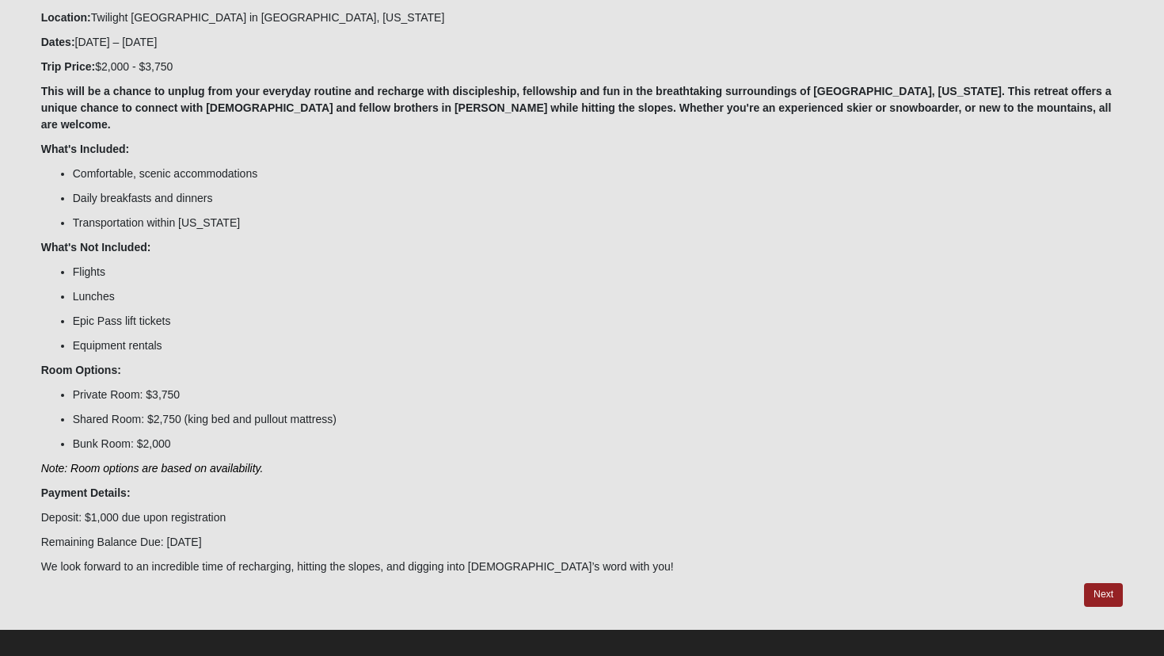
scroll to position [194, 0]
